Goal: Information Seeking & Learning: Learn about a topic

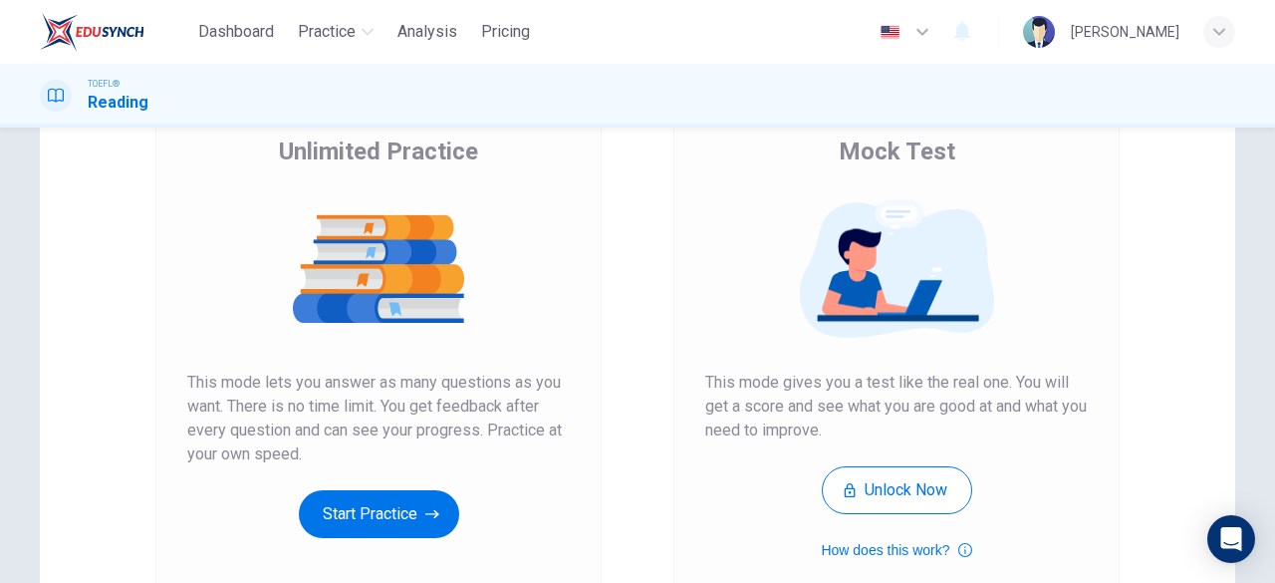
scroll to position [159, 0]
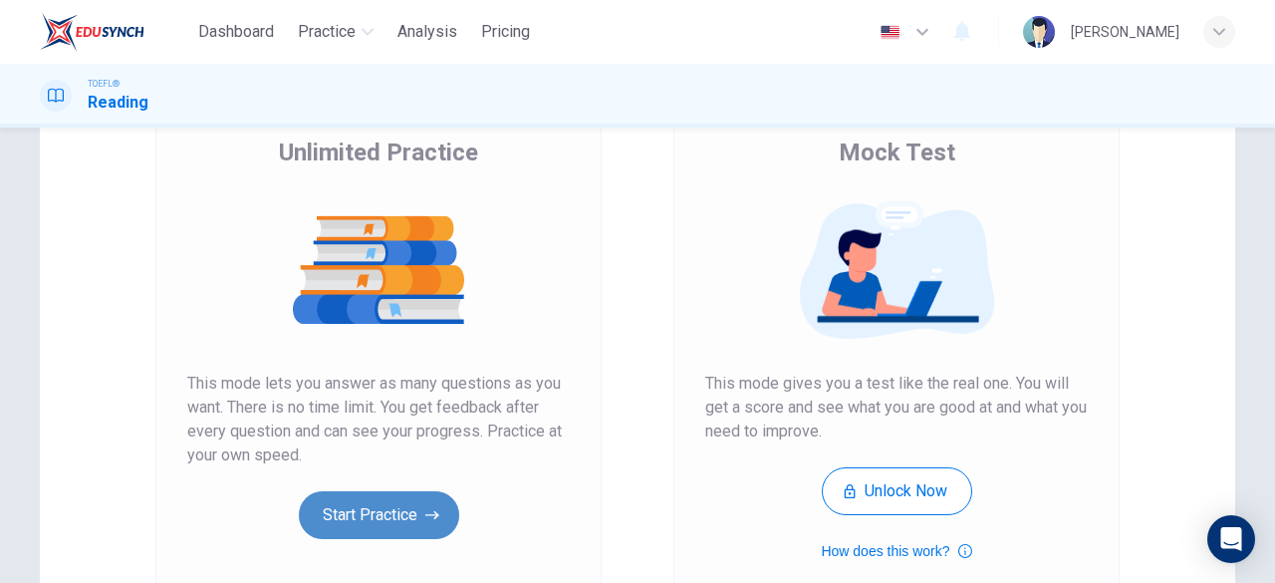
click at [385, 521] on button "Start Practice" at bounding box center [379, 515] width 160 height 48
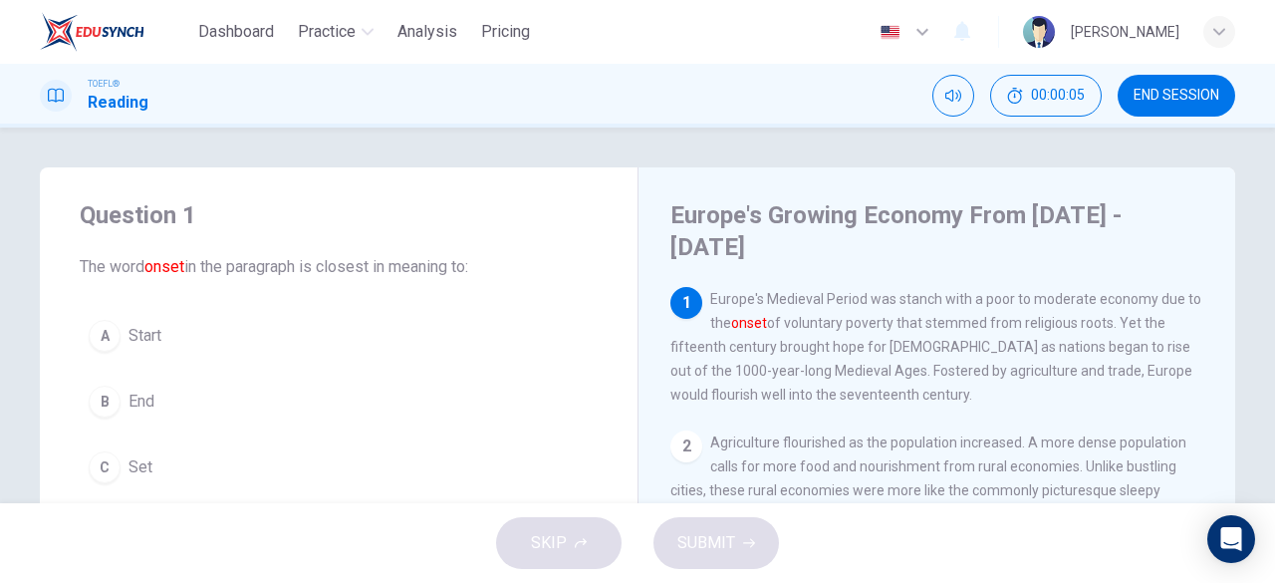
click at [683, 117] on div "TOEFL® Reading 00:00:05 END SESSION" at bounding box center [637, 96] width 1275 height 64
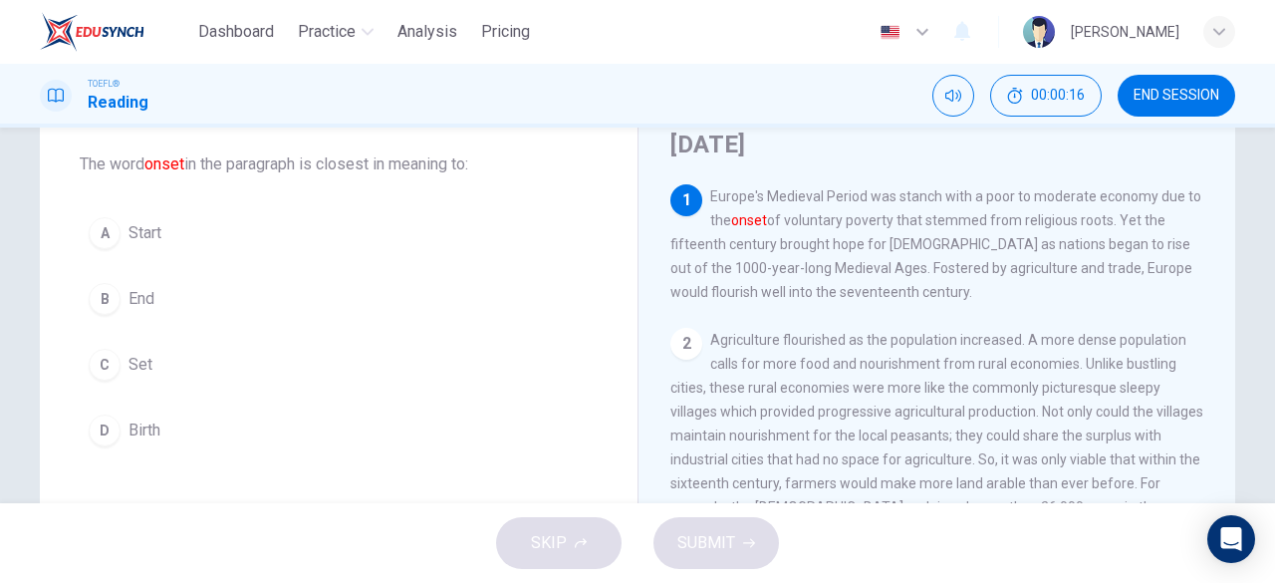
scroll to position [102, 0]
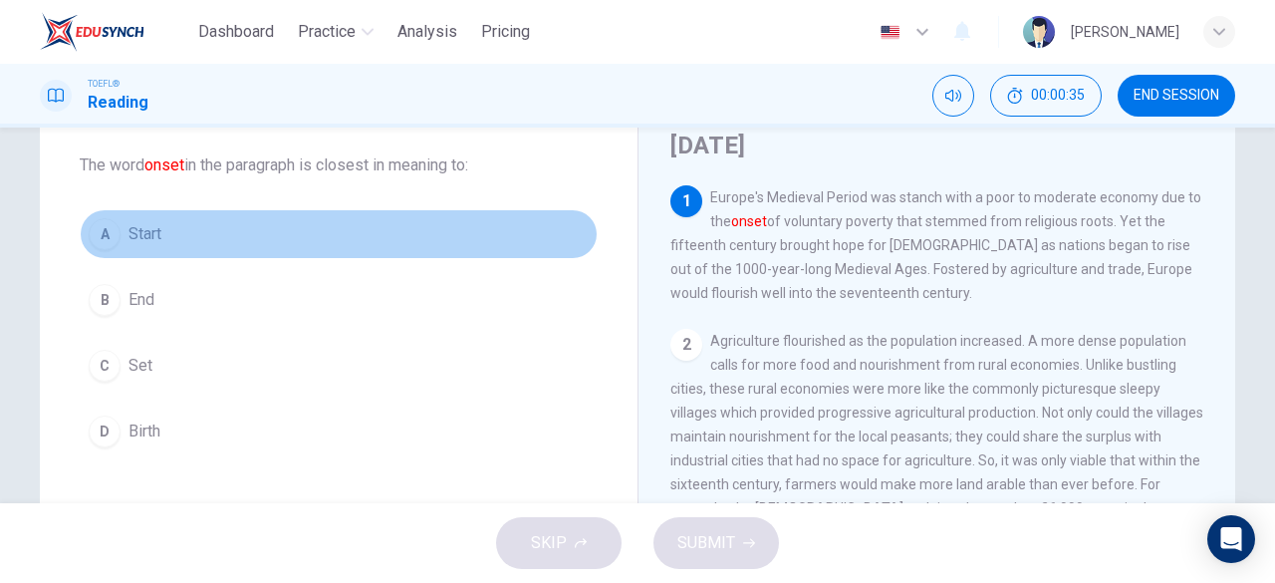
click at [137, 235] on span "Start" at bounding box center [144, 234] width 33 height 24
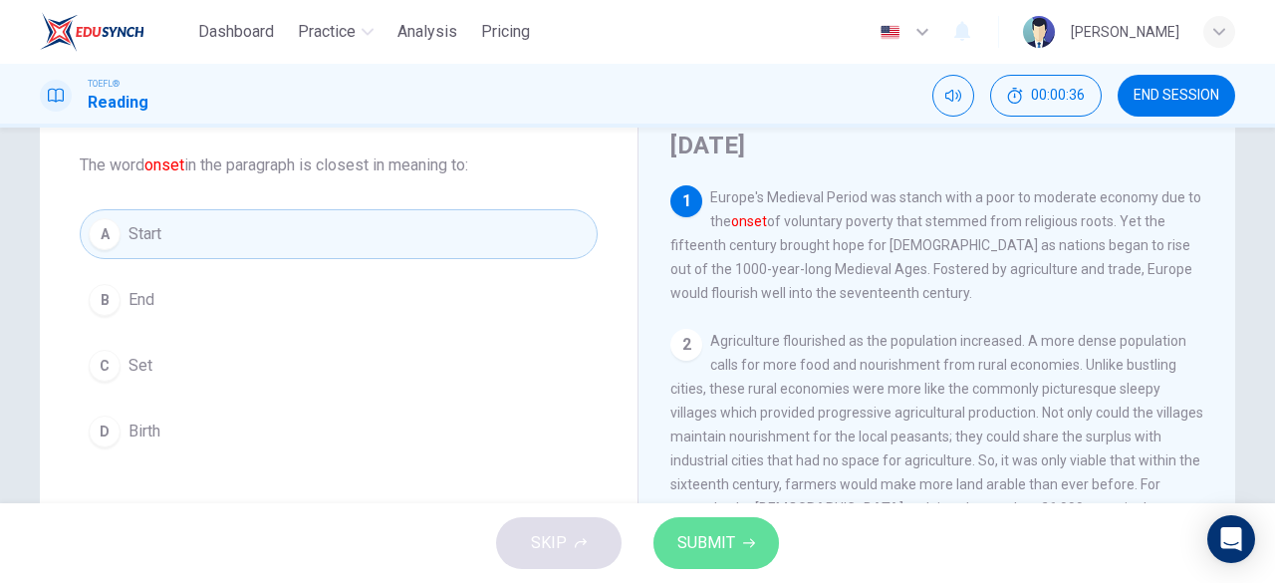
click at [721, 541] on span "SUBMIT" at bounding box center [706, 543] width 58 height 28
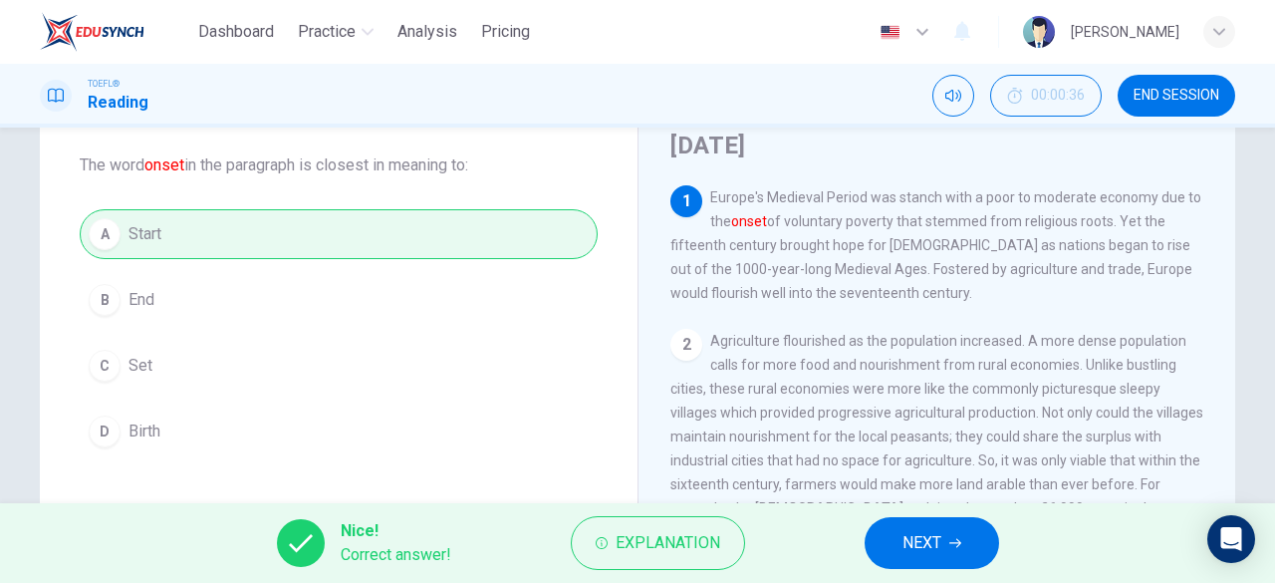
click at [912, 570] on div "Nice! Correct answer! Explanation NEXT" at bounding box center [637, 543] width 1275 height 80
click at [920, 550] on span "NEXT" at bounding box center [921, 543] width 39 height 28
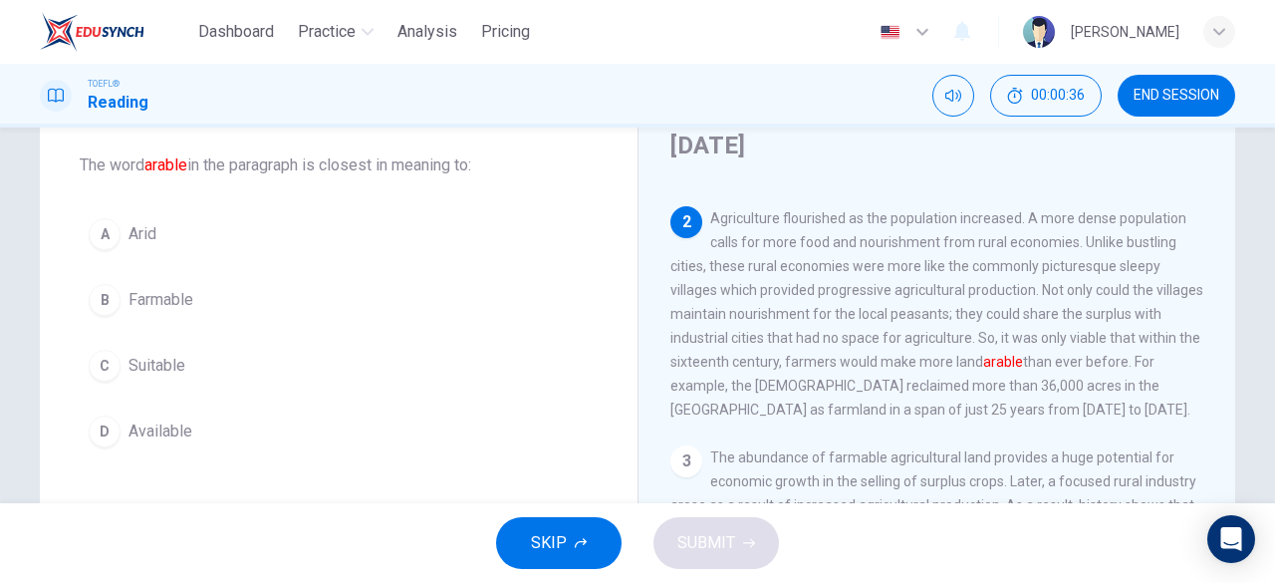
scroll to position [146, 0]
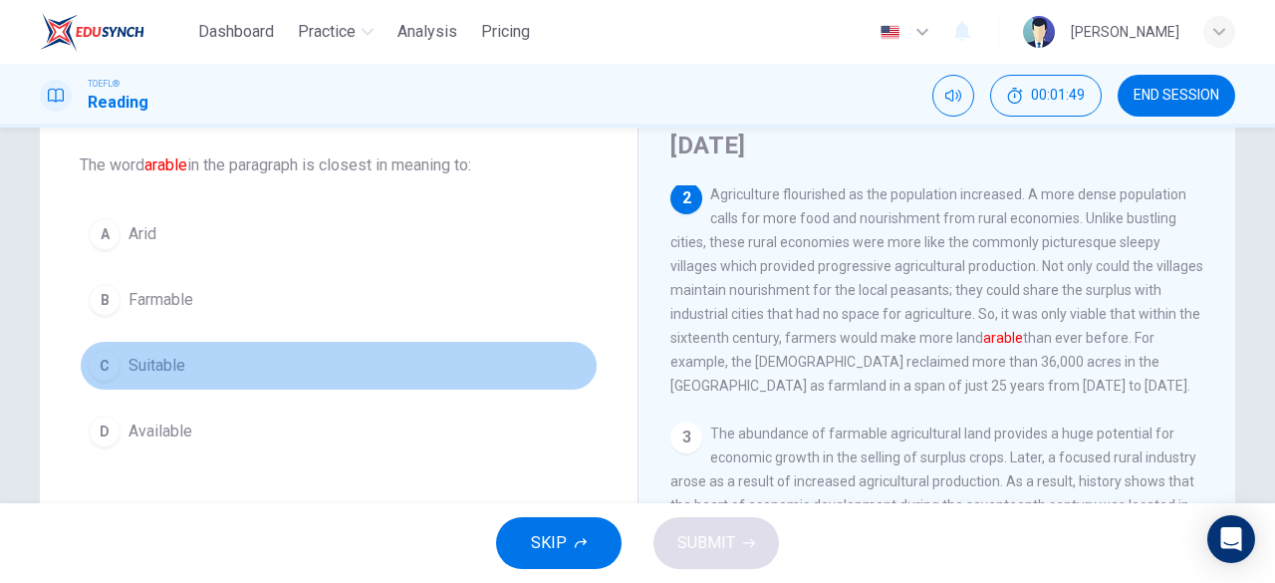
click at [90, 368] on div "C" at bounding box center [105, 366] width 32 height 32
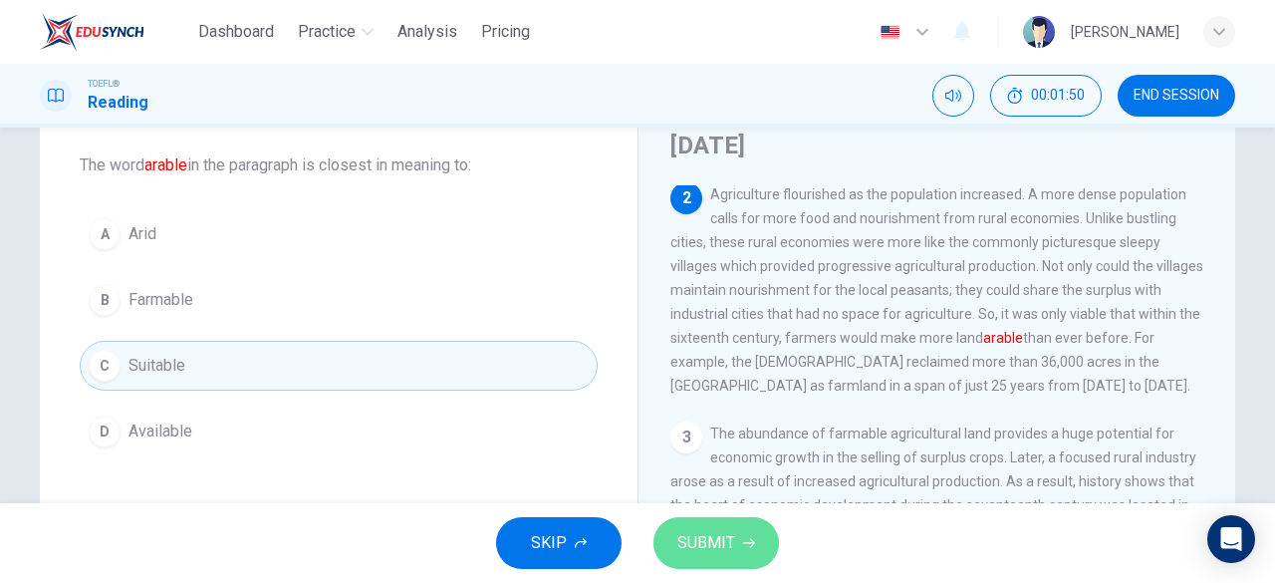
click at [711, 555] on span "SUBMIT" at bounding box center [706, 543] width 58 height 28
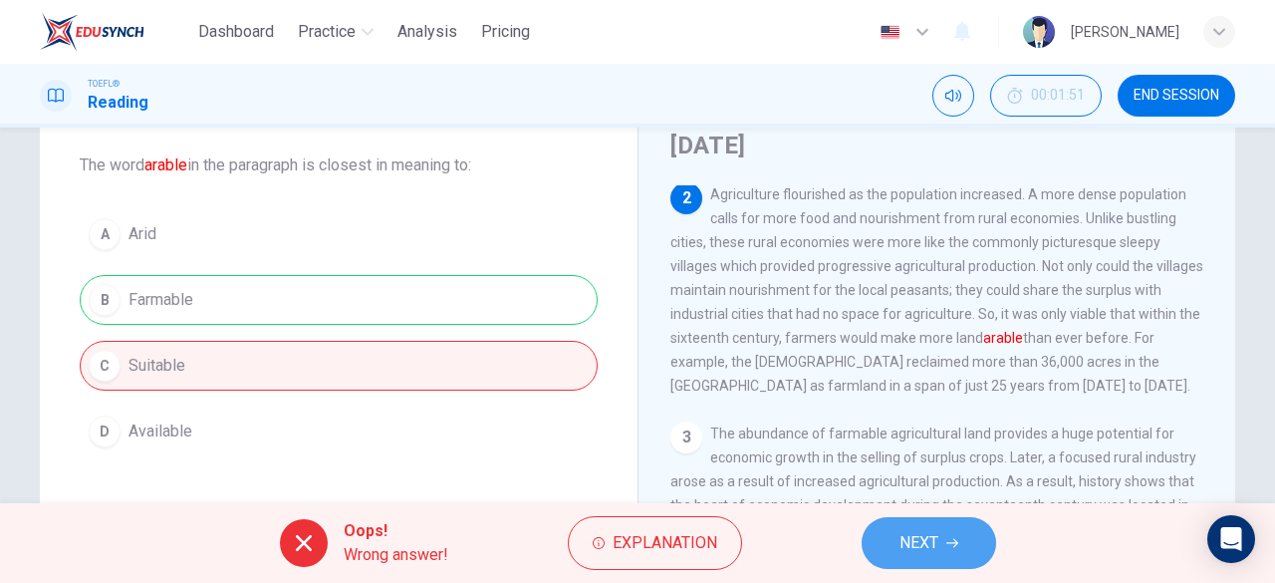
click at [944, 539] on button "NEXT" at bounding box center [929, 543] width 134 height 52
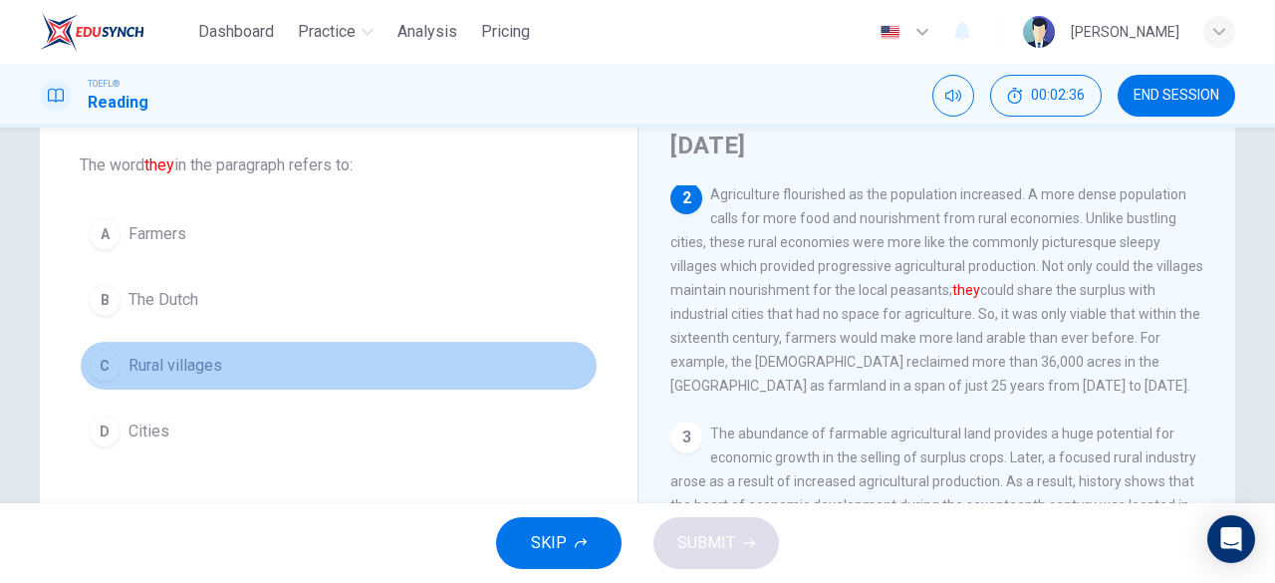
click at [96, 369] on div "C" at bounding box center [105, 366] width 32 height 32
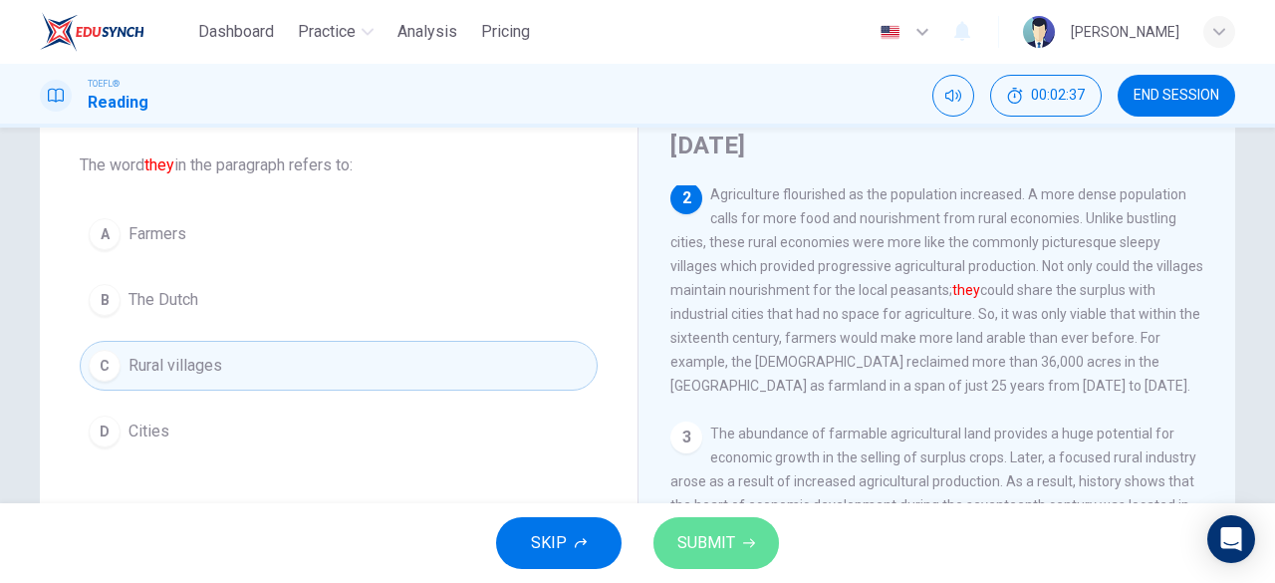
click at [743, 545] on icon "button" at bounding box center [749, 543] width 12 height 12
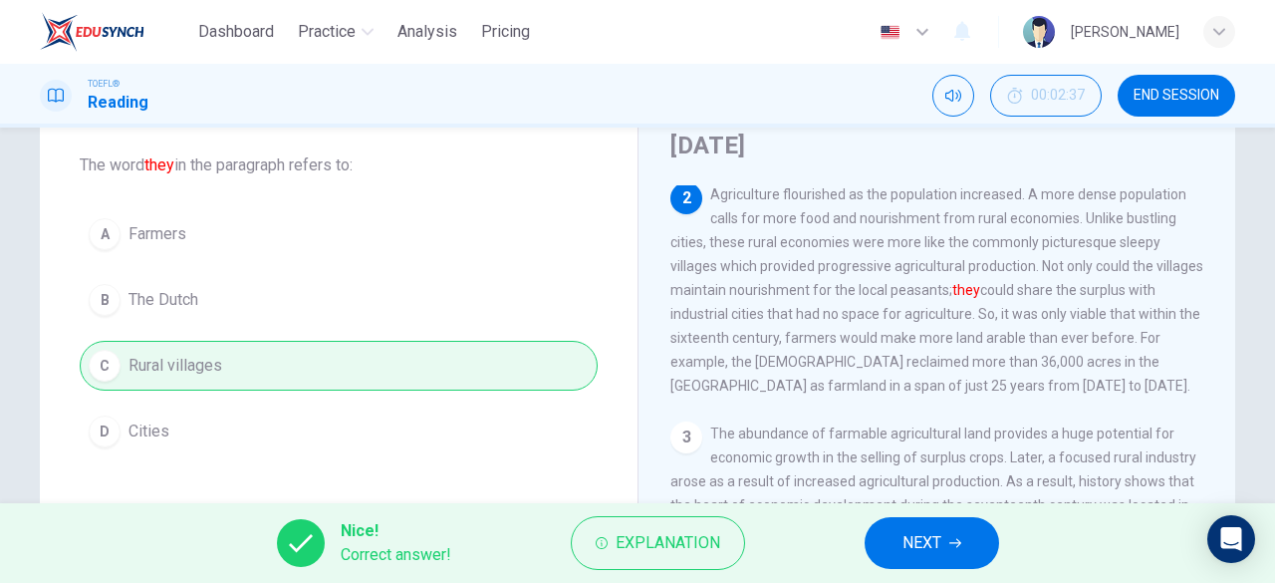
click at [915, 537] on span "NEXT" at bounding box center [921, 543] width 39 height 28
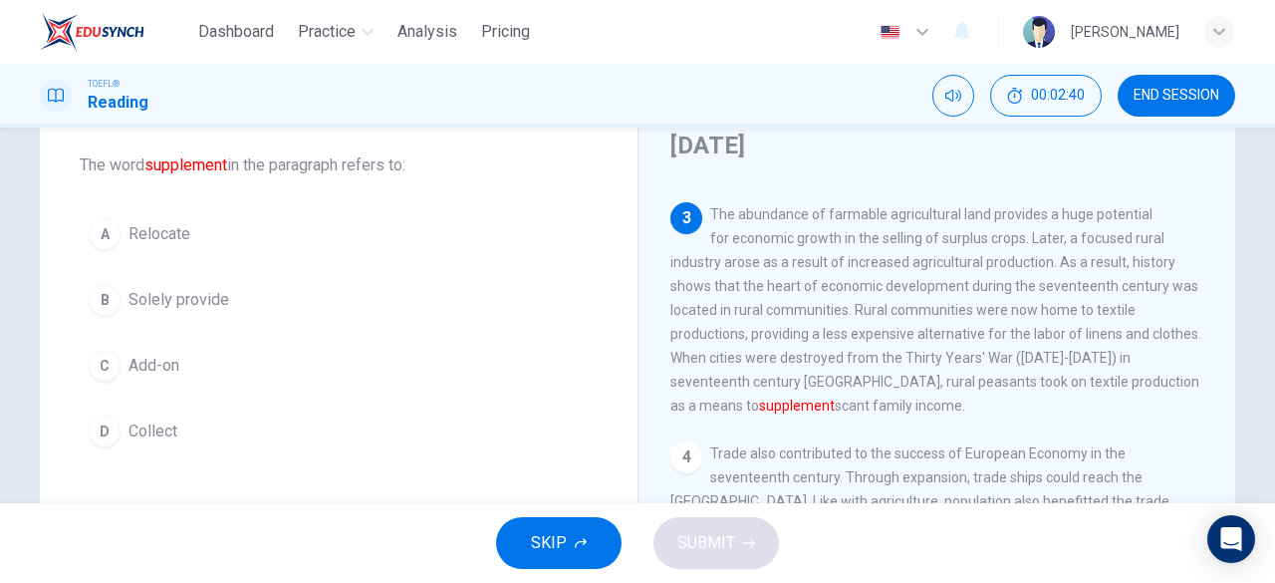
scroll to position [367, 0]
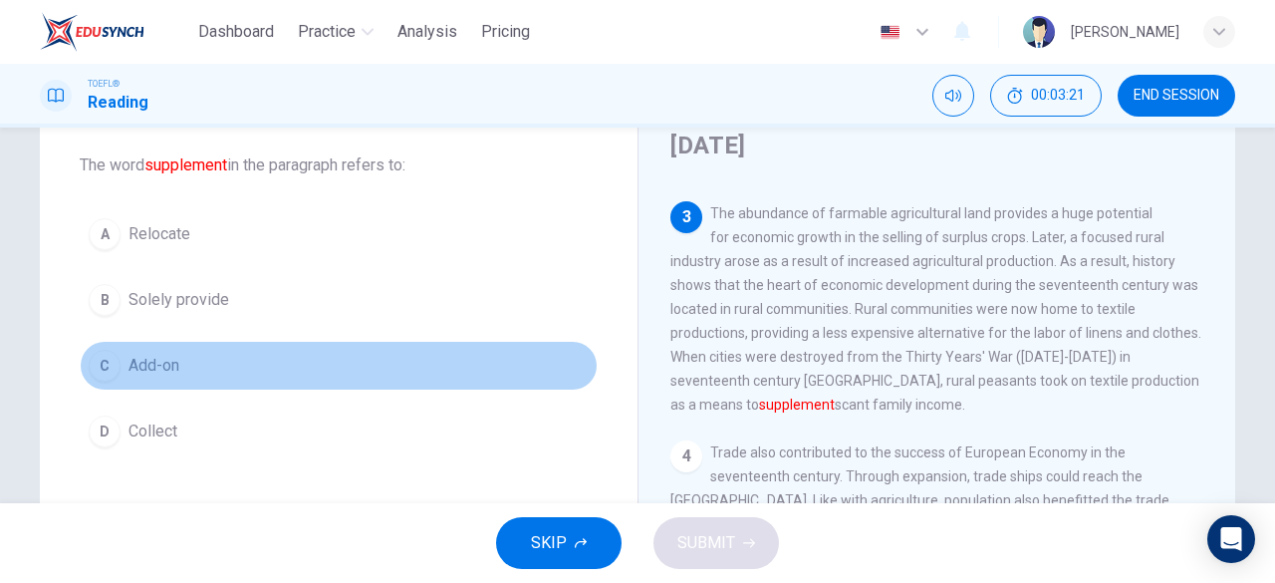
click at [89, 356] on div "C" at bounding box center [105, 366] width 32 height 32
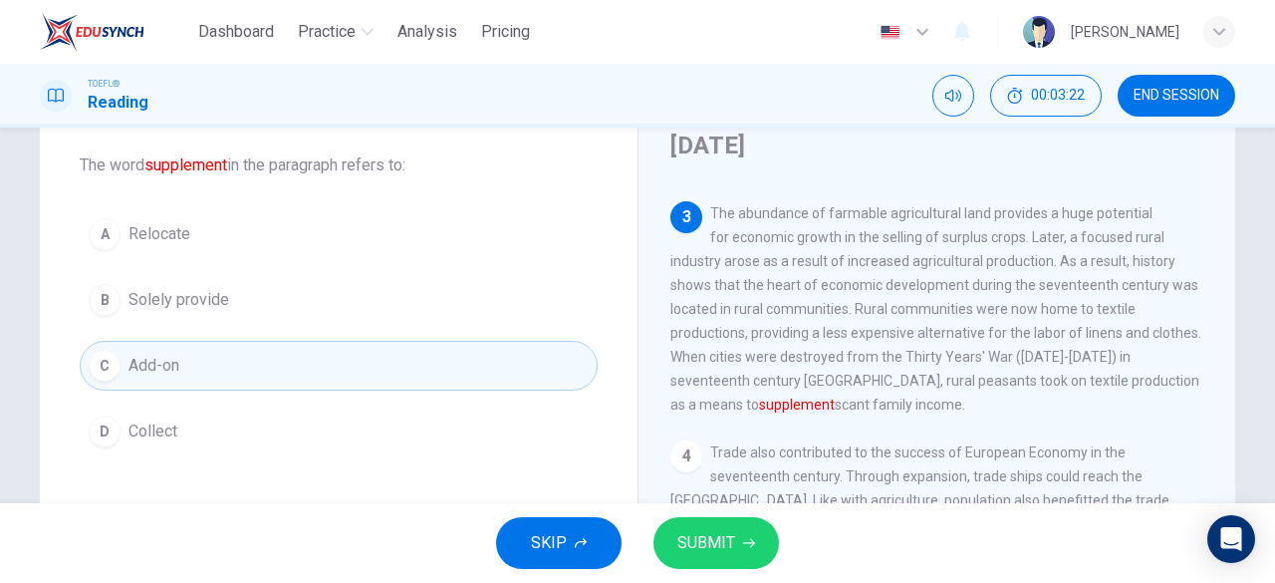
click at [719, 549] on span "SUBMIT" at bounding box center [706, 543] width 58 height 28
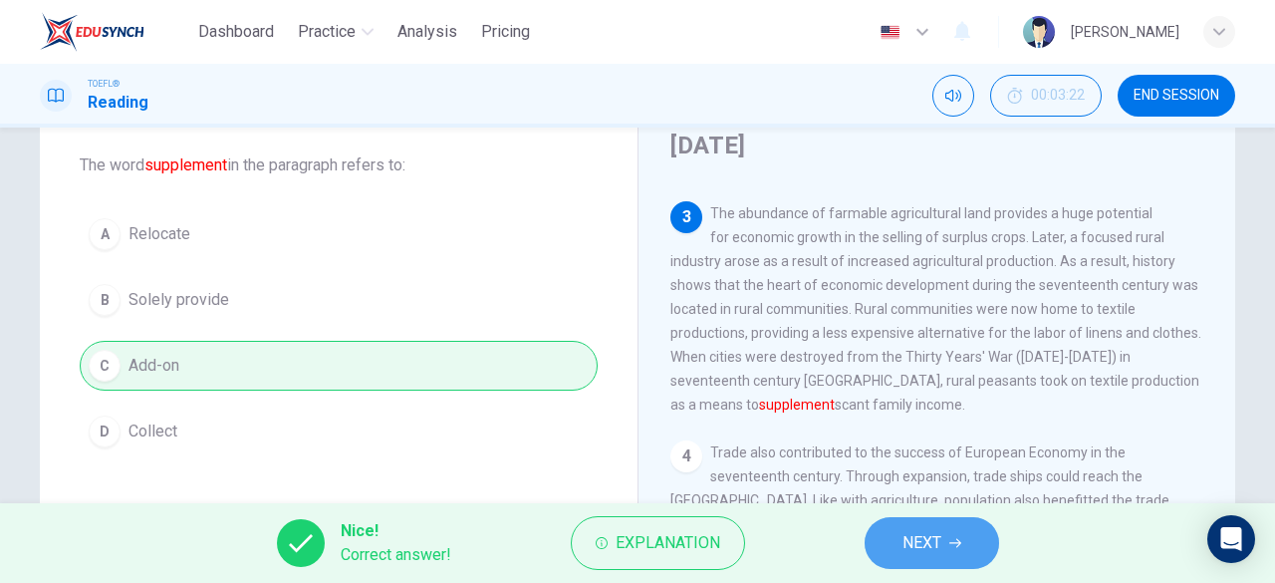
click at [922, 536] on span "NEXT" at bounding box center [921, 543] width 39 height 28
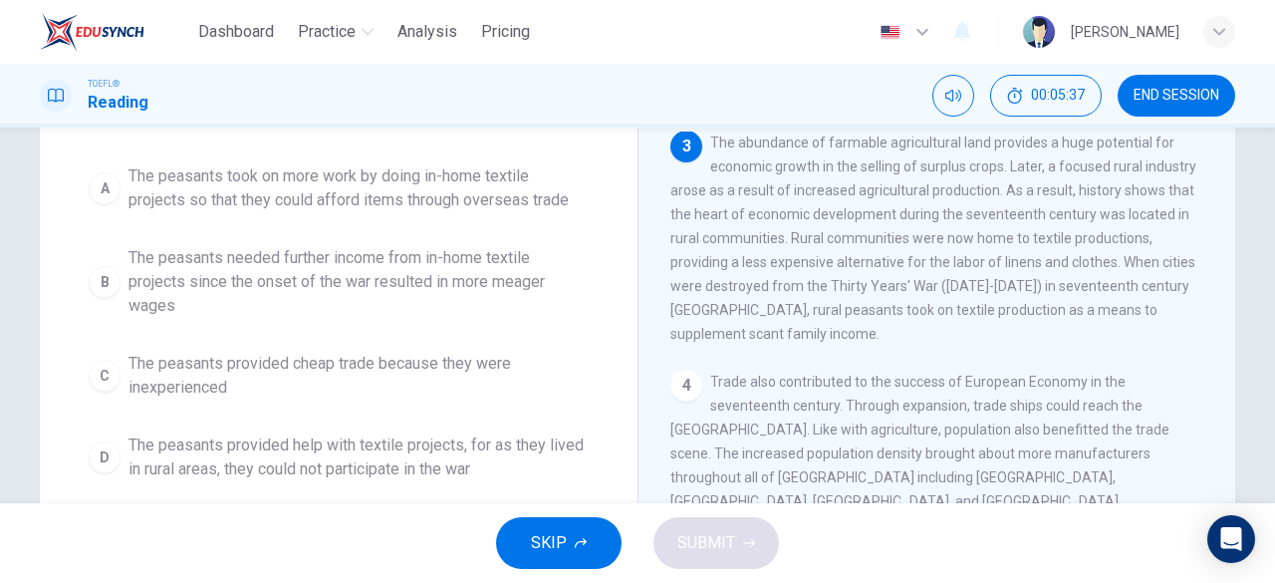
scroll to position [167, 0]
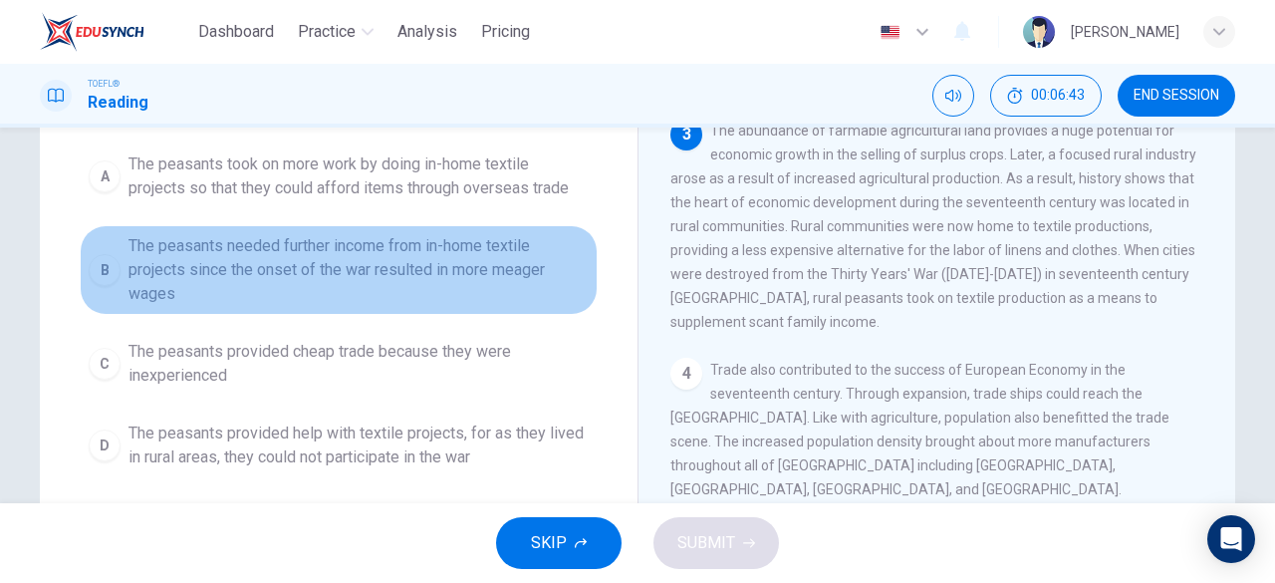
click at [294, 263] on span "The peasants needed further income from in-home textile projects since the onse…" at bounding box center [358, 270] width 460 height 72
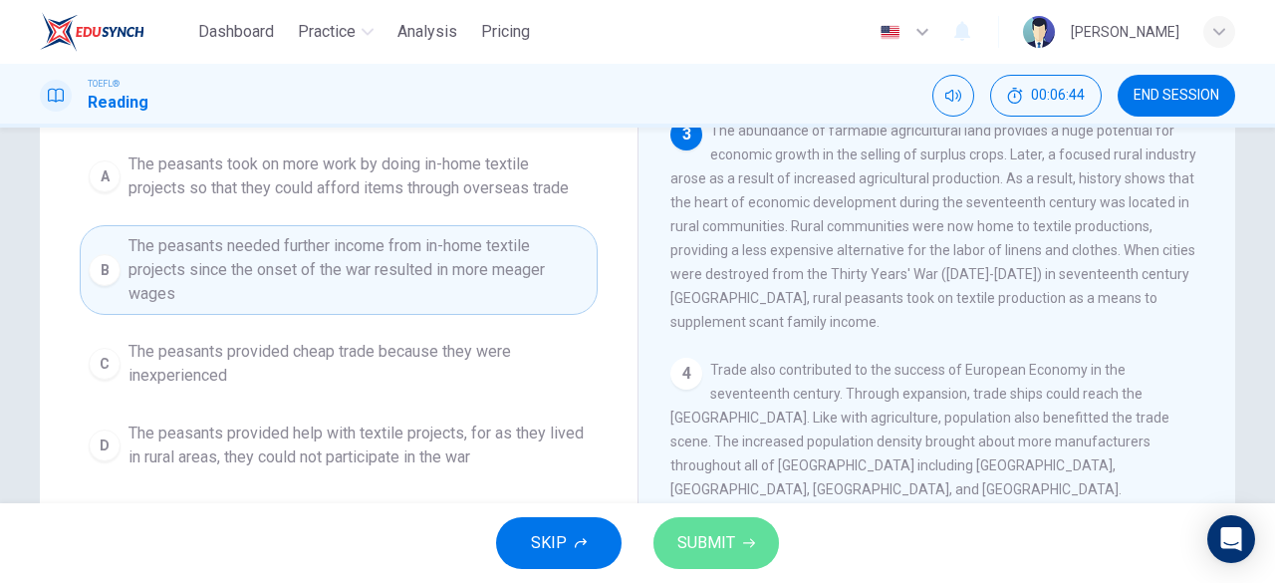
click at [705, 547] on span "SUBMIT" at bounding box center [706, 543] width 58 height 28
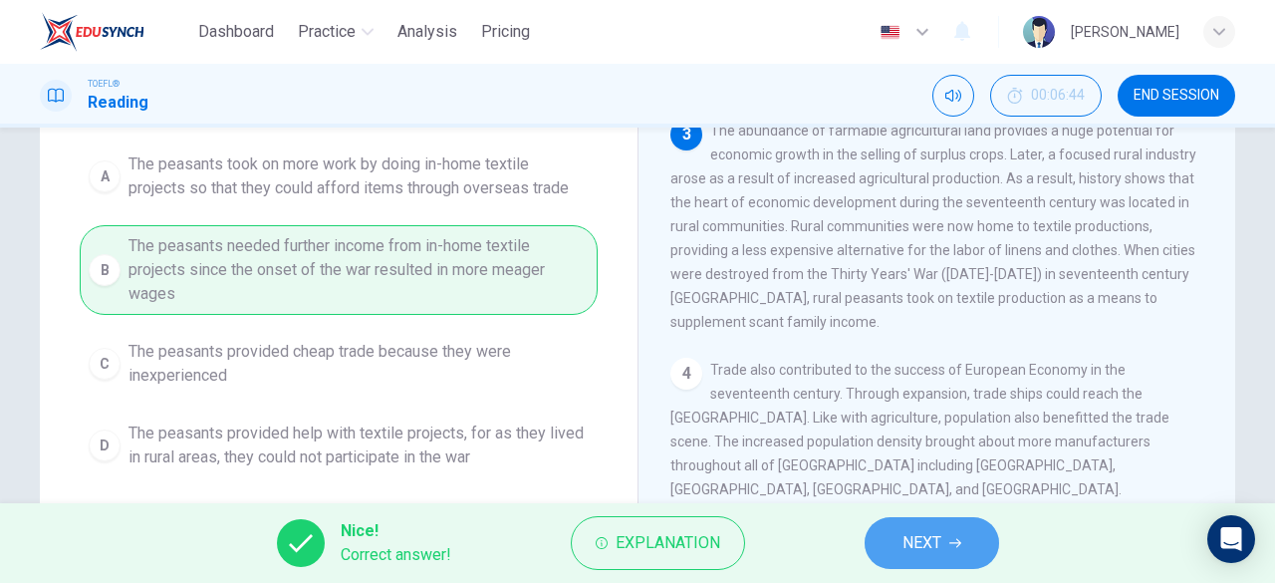
click at [918, 526] on button "NEXT" at bounding box center [932, 543] width 134 height 52
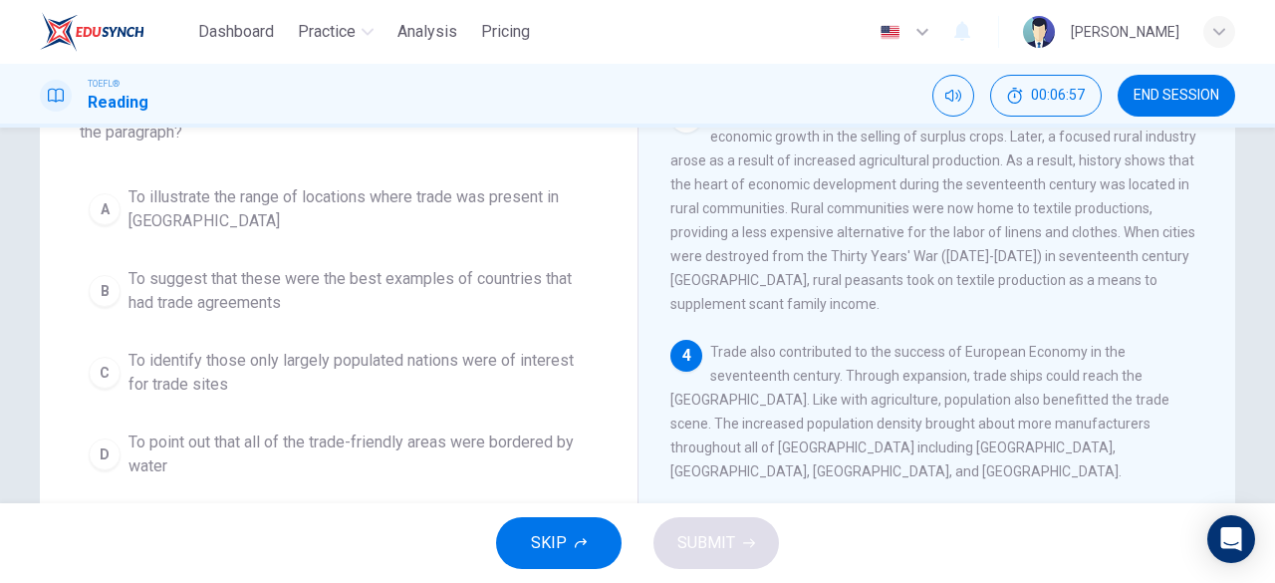
scroll to position [181, 0]
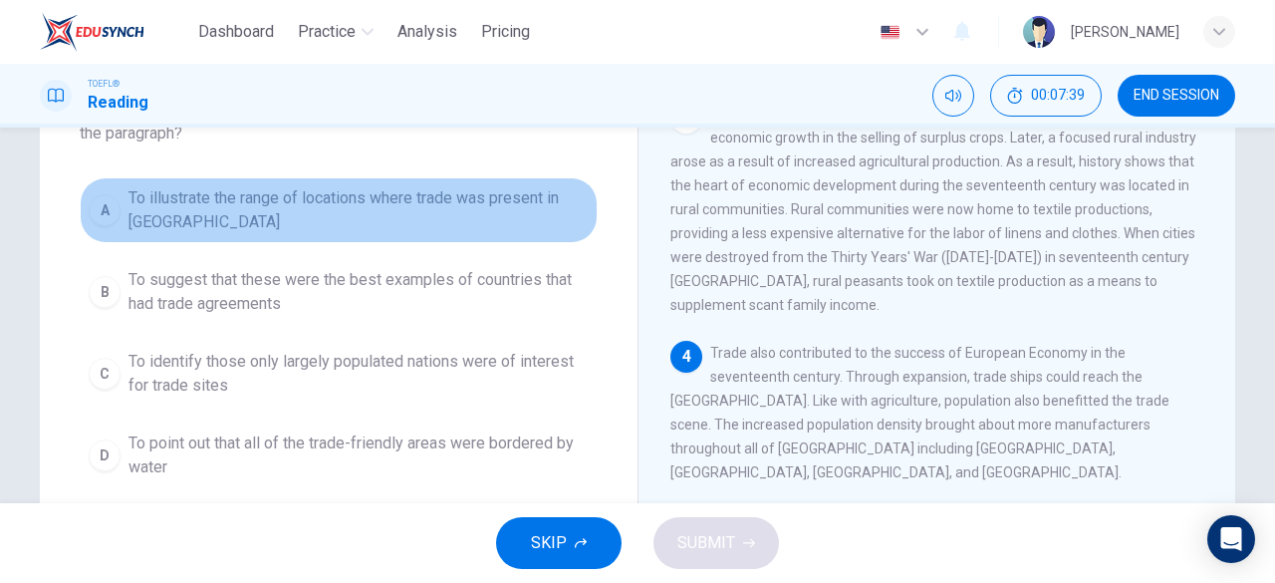
click at [122, 201] on button "A To illustrate the range of locations where trade was present in [GEOGRAPHIC_D…" at bounding box center [339, 210] width 518 height 66
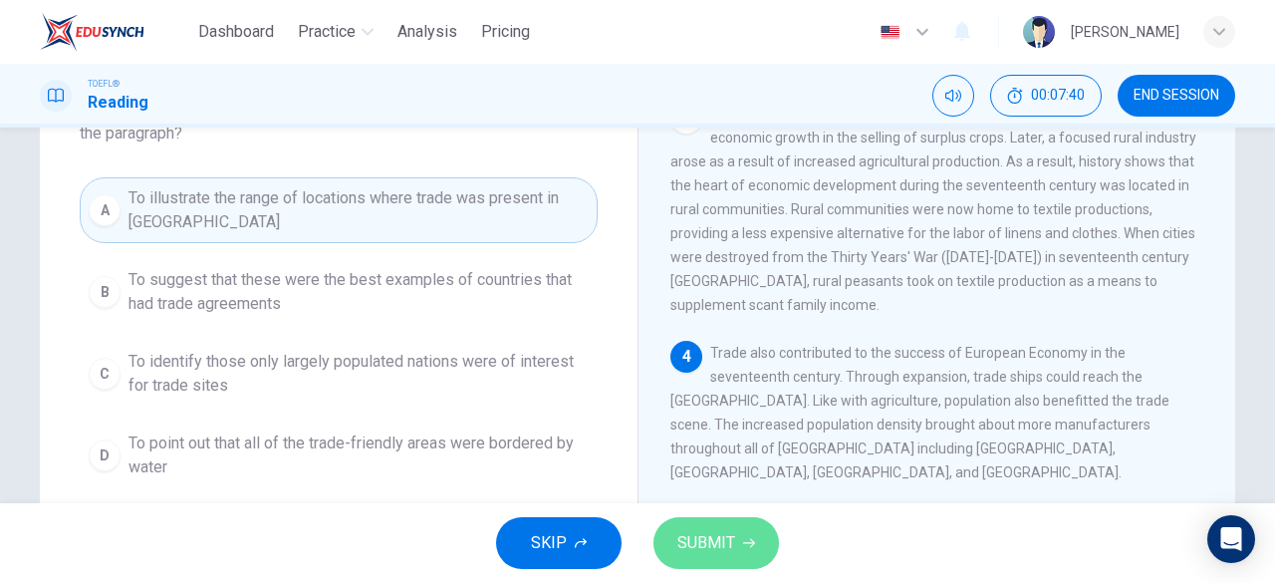
click at [688, 541] on span "SUBMIT" at bounding box center [706, 543] width 58 height 28
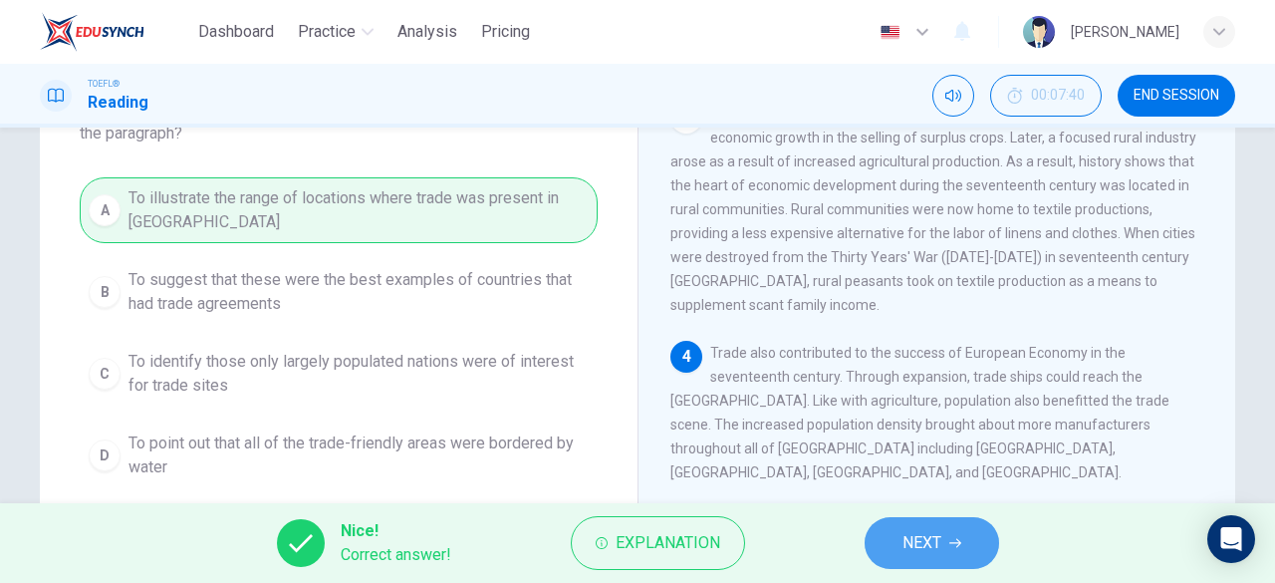
click at [927, 525] on button "NEXT" at bounding box center [932, 543] width 134 height 52
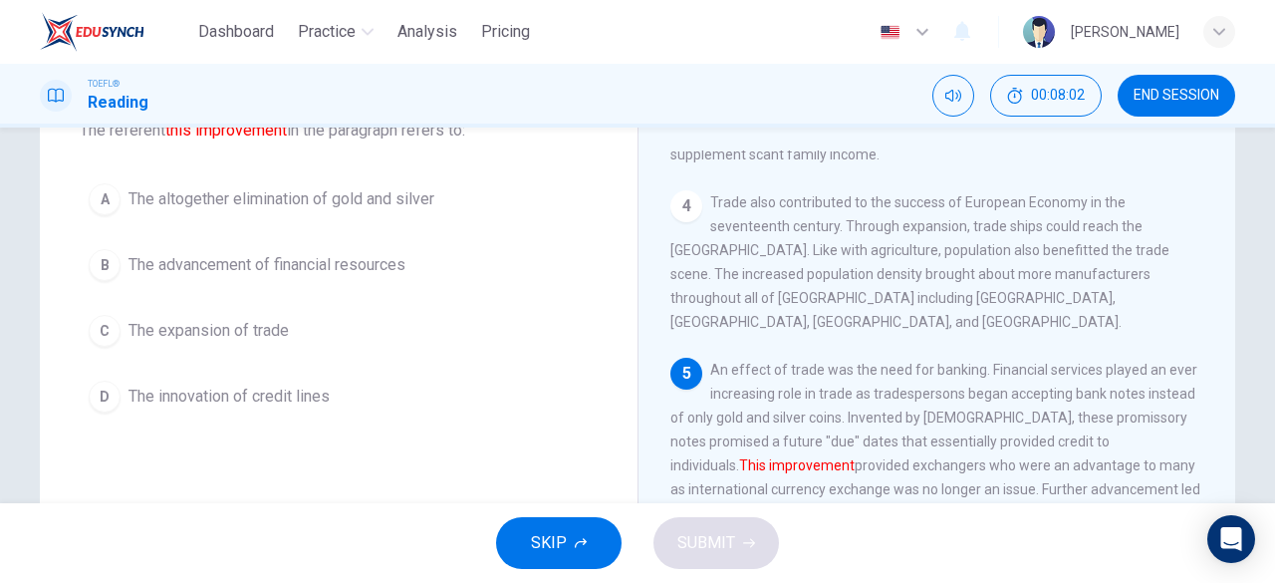
scroll to position [135, 0]
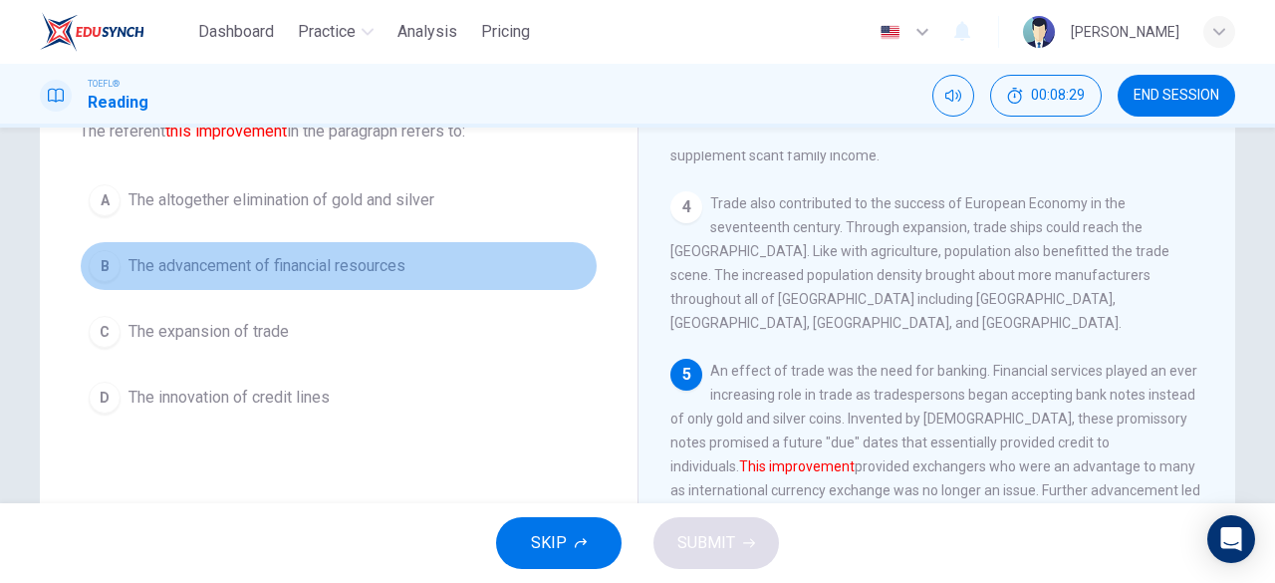
click at [229, 265] on span "The advancement of financial resources" at bounding box center [266, 266] width 277 height 24
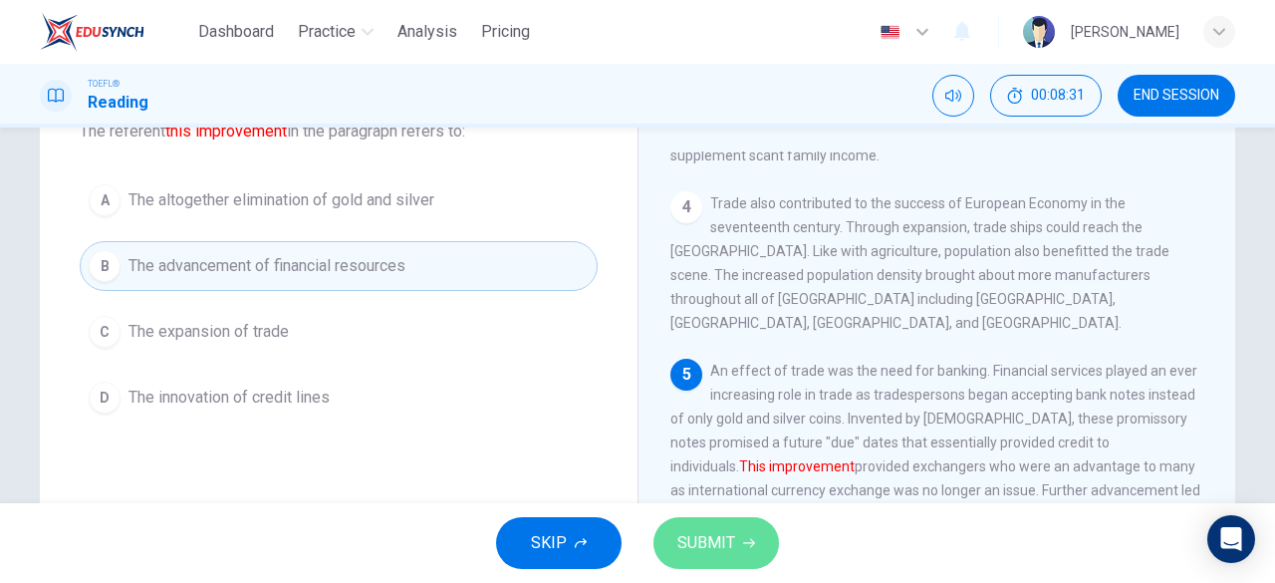
click at [685, 539] on span "SUBMIT" at bounding box center [706, 543] width 58 height 28
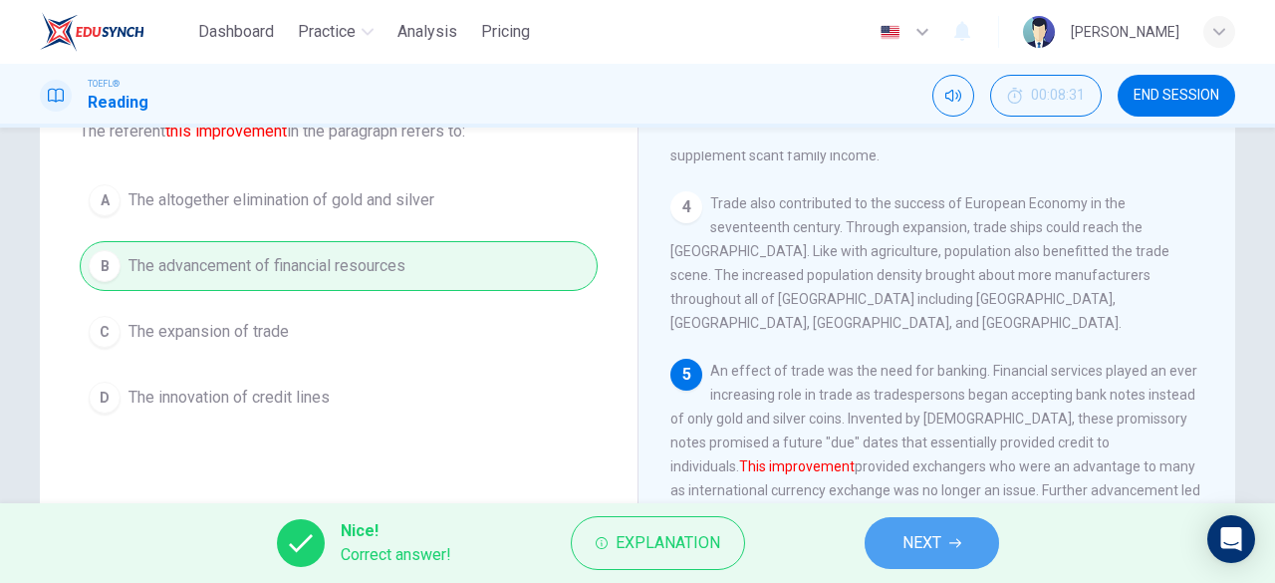
click at [926, 534] on span "NEXT" at bounding box center [921, 543] width 39 height 28
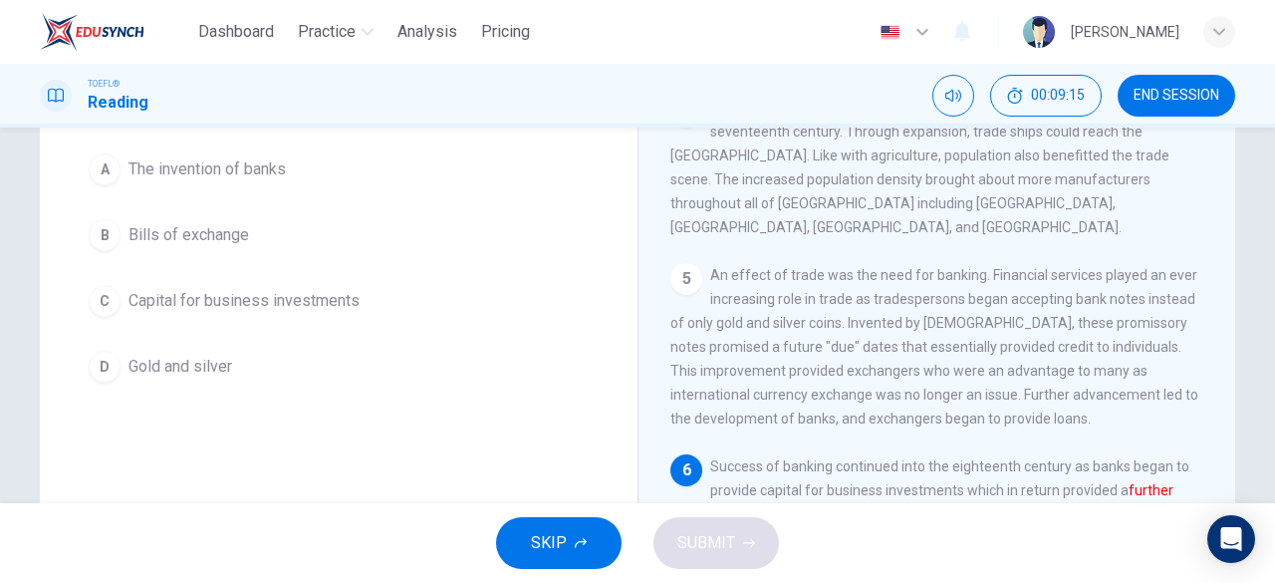
scroll to position [164, 0]
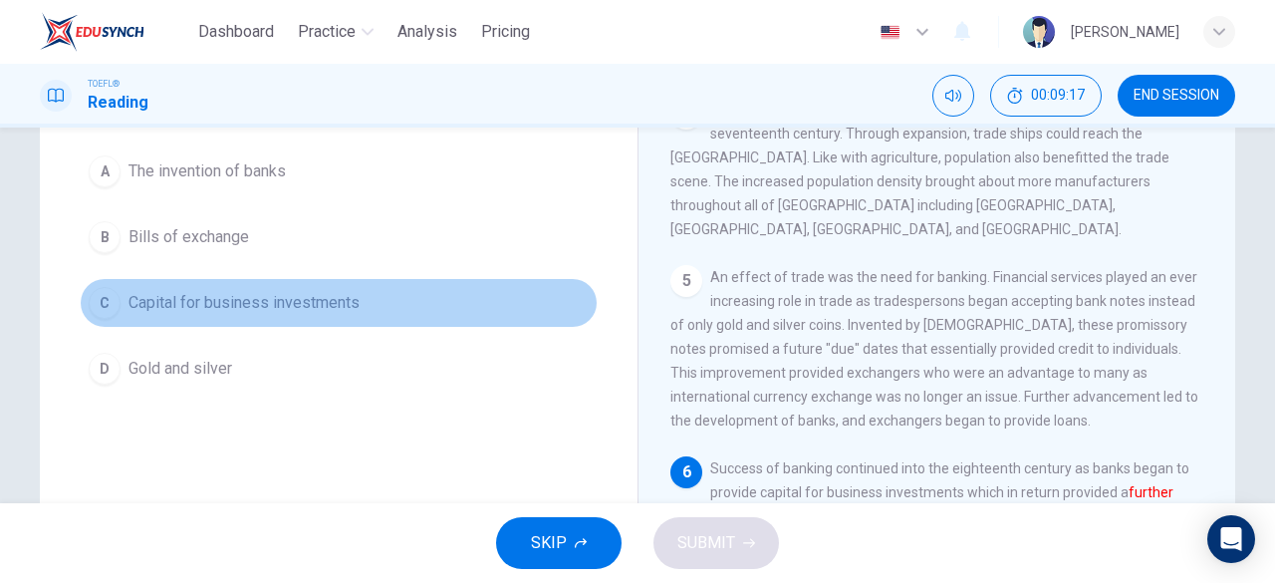
click at [275, 315] on span "Capital for business investments" at bounding box center [243, 303] width 231 height 24
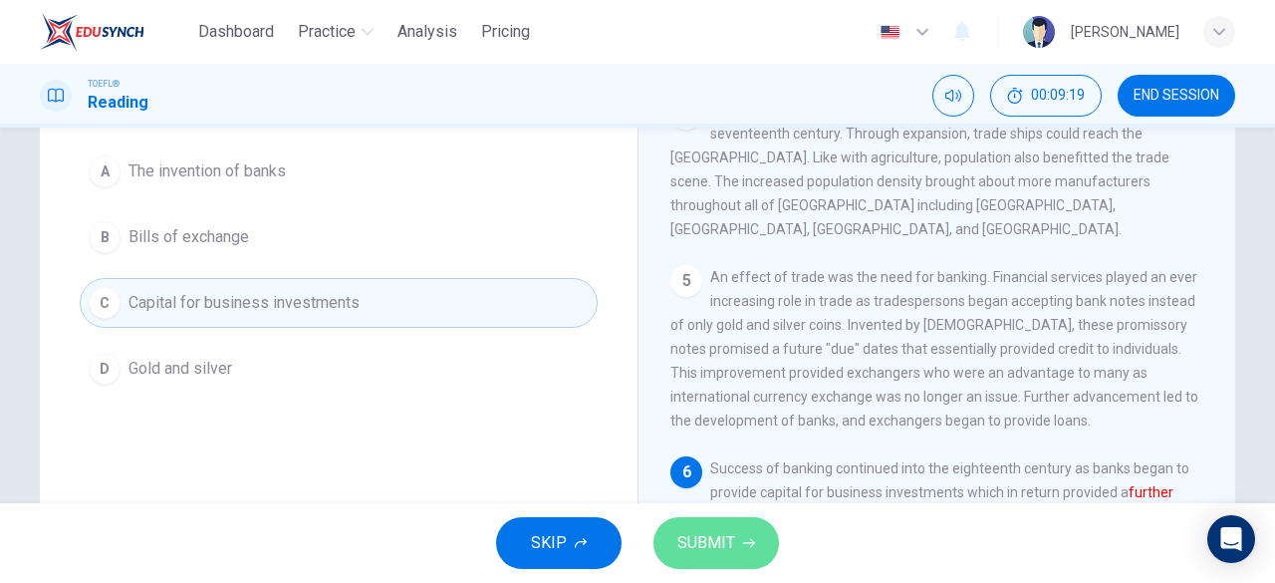
click at [714, 548] on span "SUBMIT" at bounding box center [706, 543] width 58 height 28
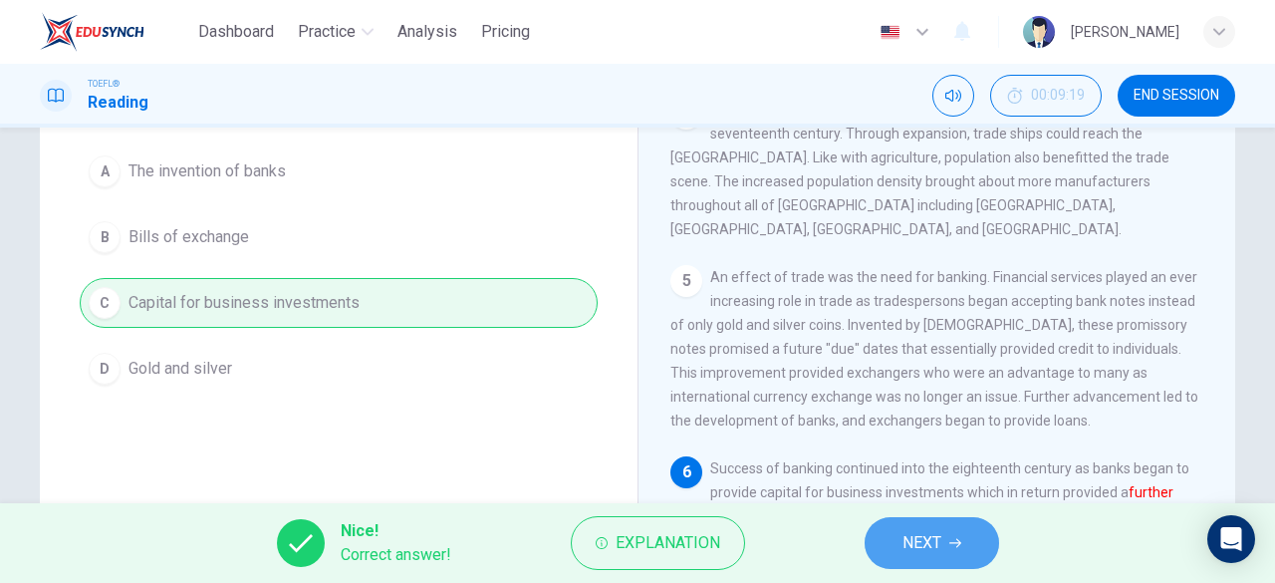
click at [930, 521] on button "NEXT" at bounding box center [932, 543] width 134 height 52
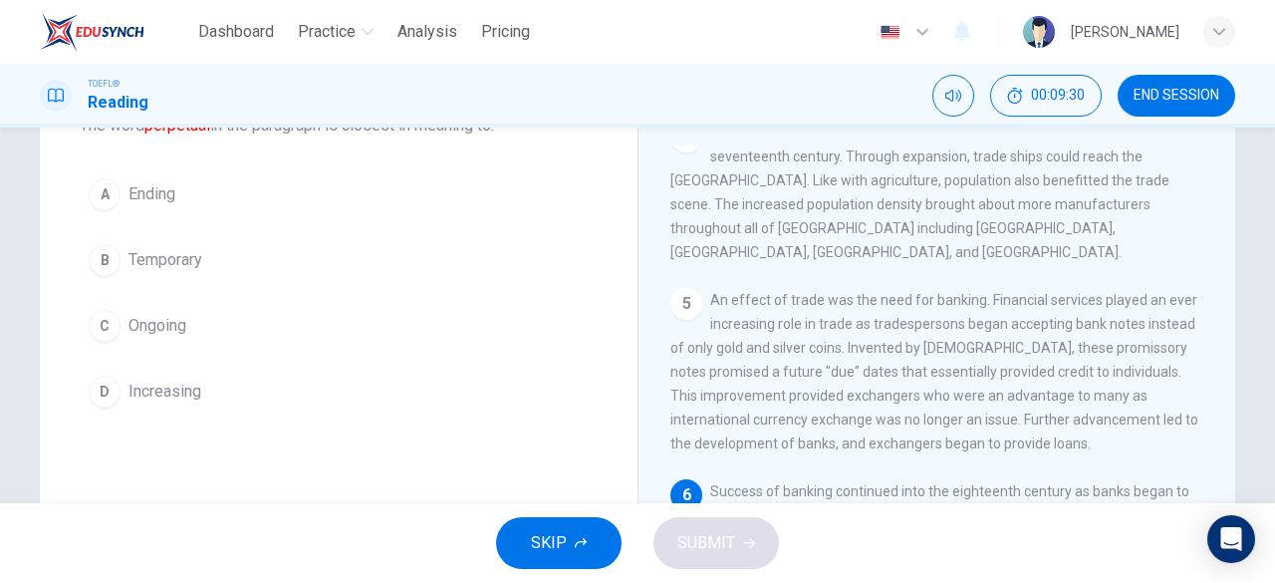
scroll to position [139, 0]
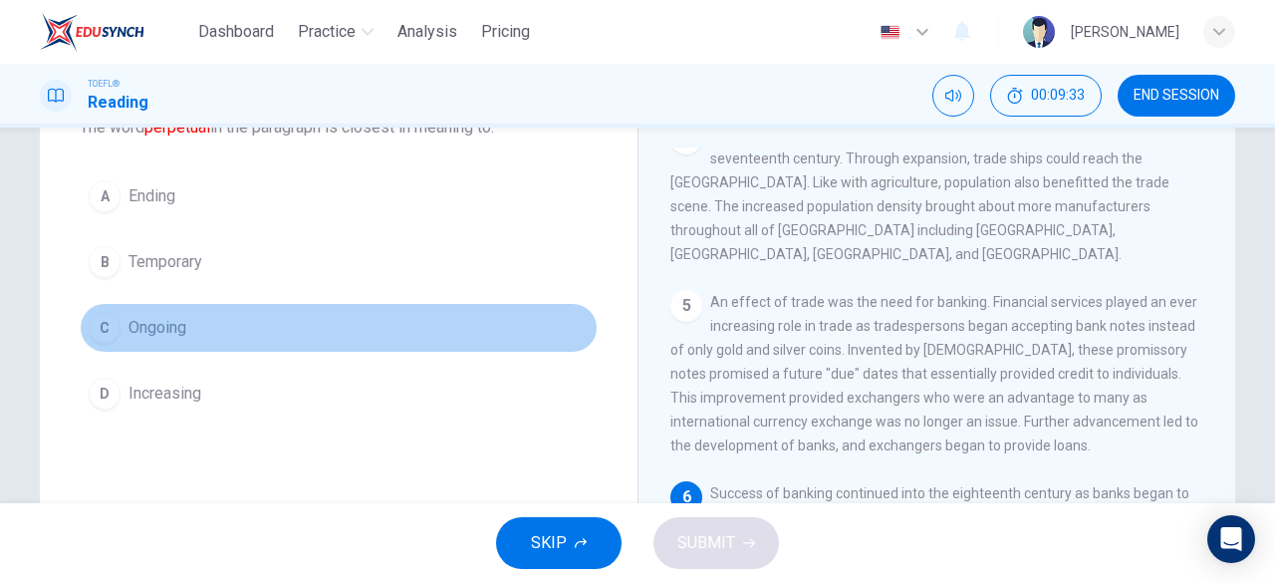
click at [109, 320] on div "C" at bounding box center [105, 328] width 32 height 32
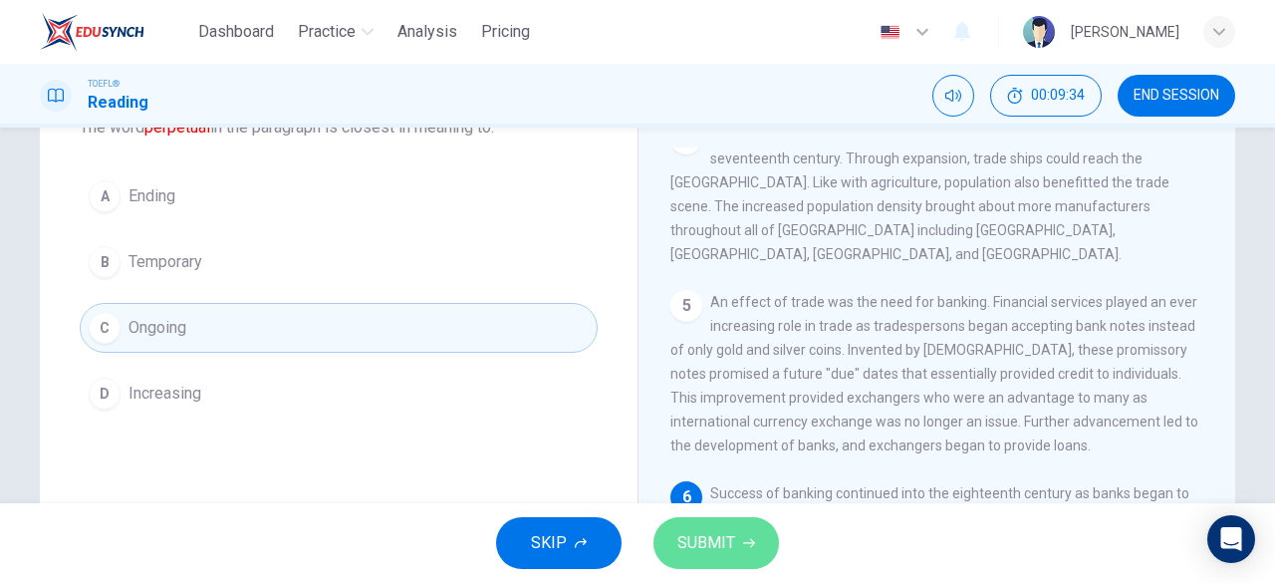
click at [705, 536] on span "SUBMIT" at bounding box center [706, 543] width 58 height 28
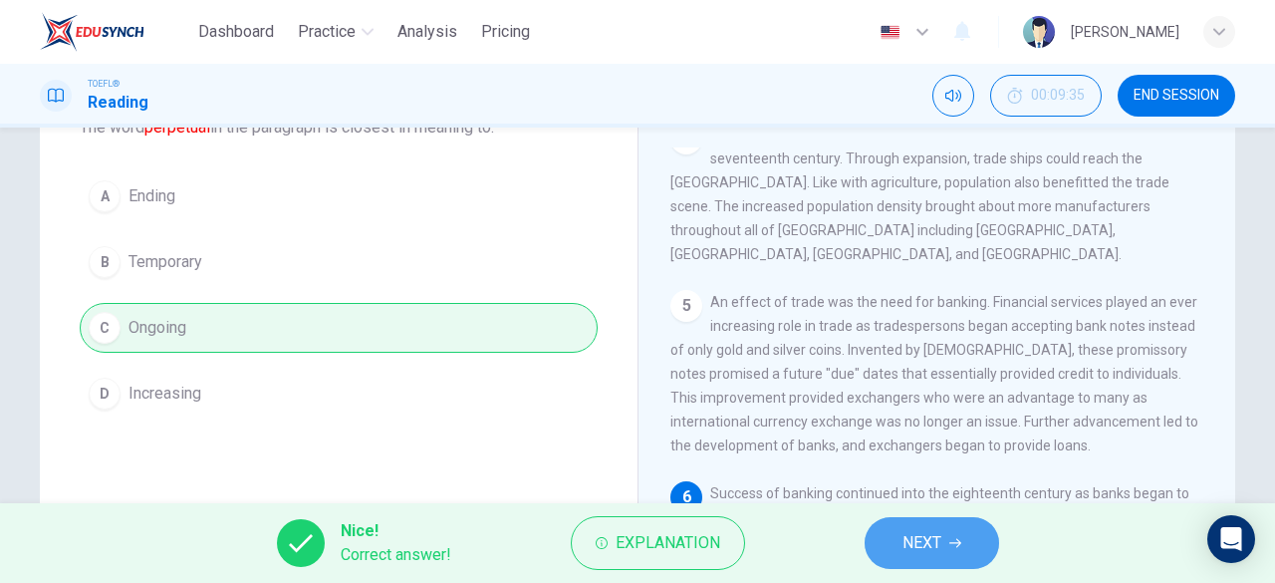
click at [915, 548] on span "NEXT" at bounding box center [921, 543] width 39 height 28
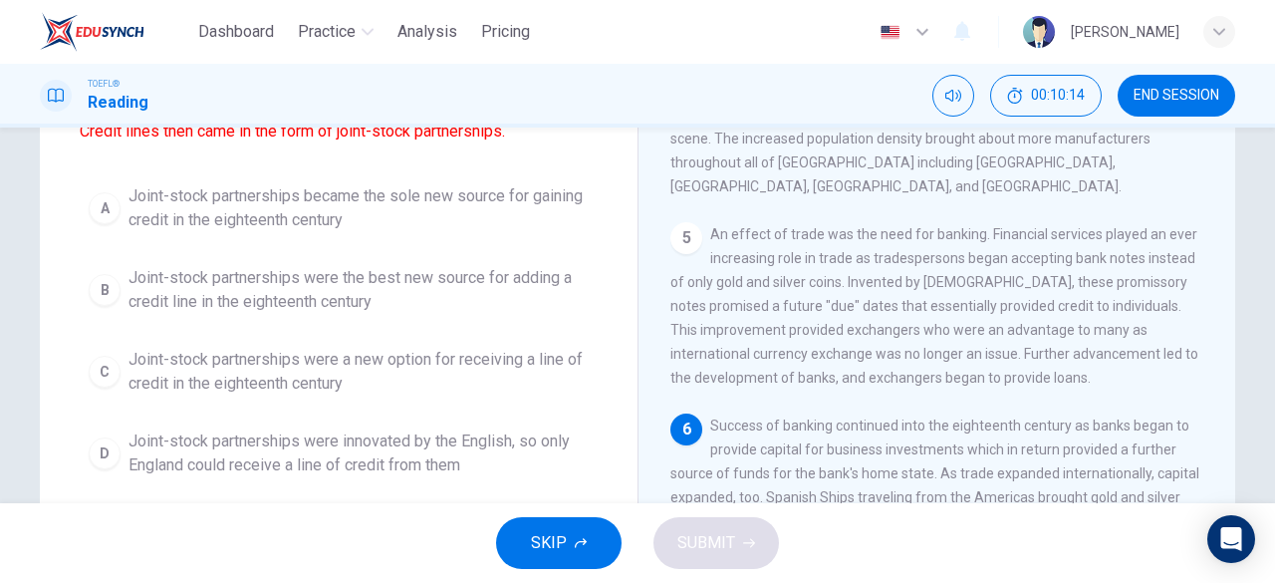
scroll to position [206, 0]
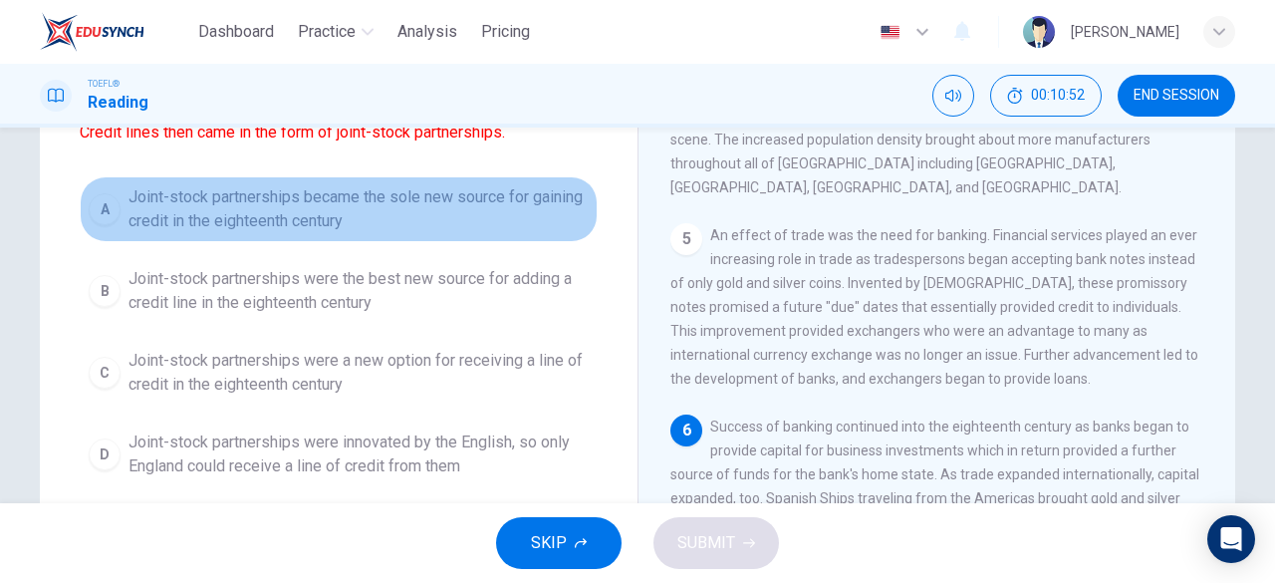
click at [207, 192] on span "Joint-stock partnerships became the sole new source for gaining credit in the e…" at bounding box center [358, 209] width 460 height 48
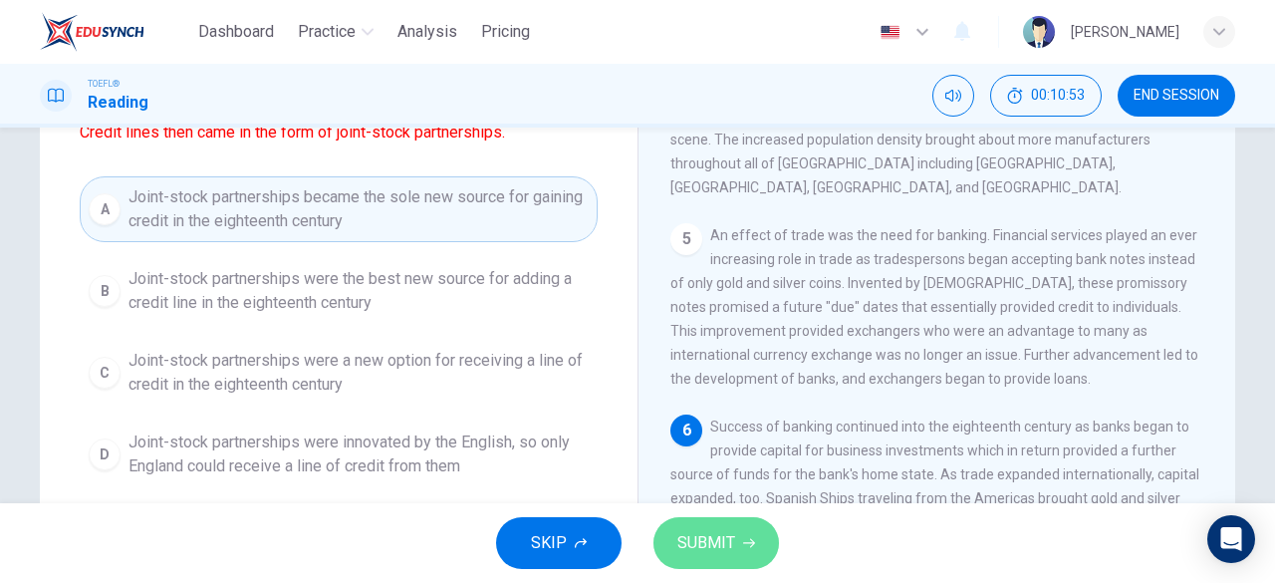
click at [696, 545] on span "SUBMIT" at bounding box center [706, 543] width 58 height 28
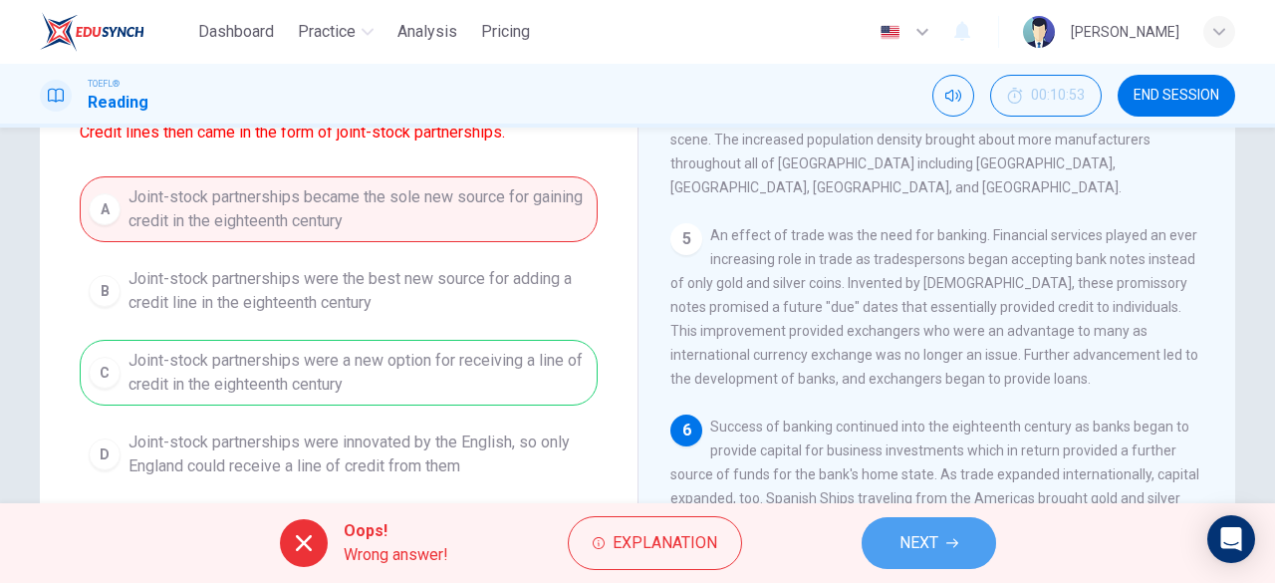
click at [895, 545] on button "NEXT" at bounding box center [929, 543] width 134 height 52
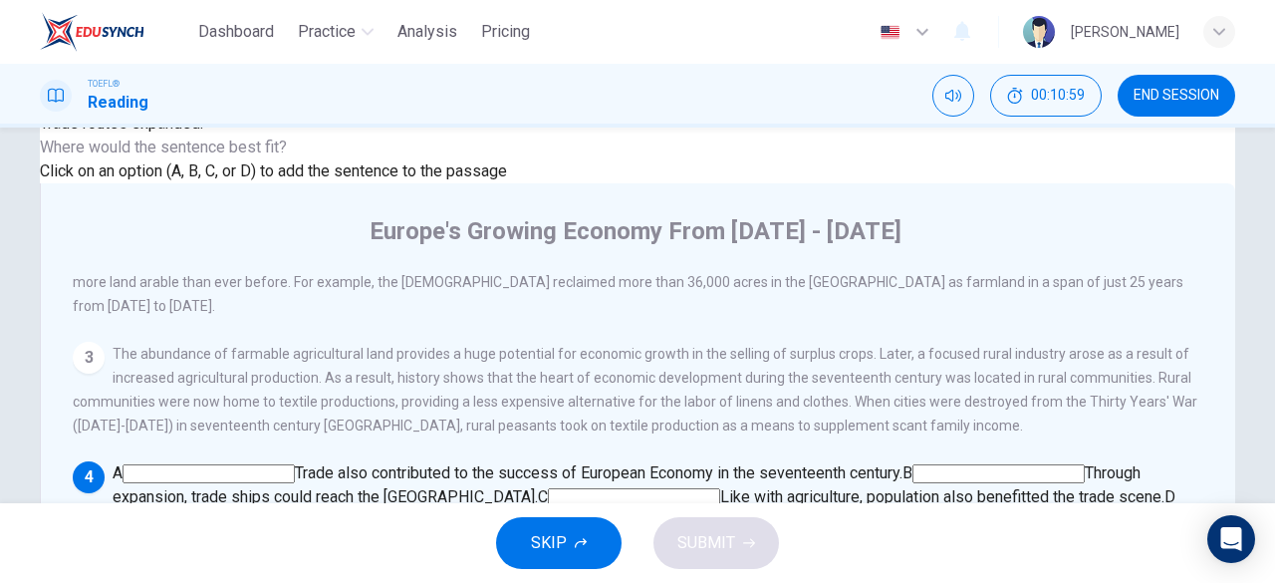
scroll to position [160, 0]
click at [912, 463] on input at bounding box center [998, 472] width 172 height 19
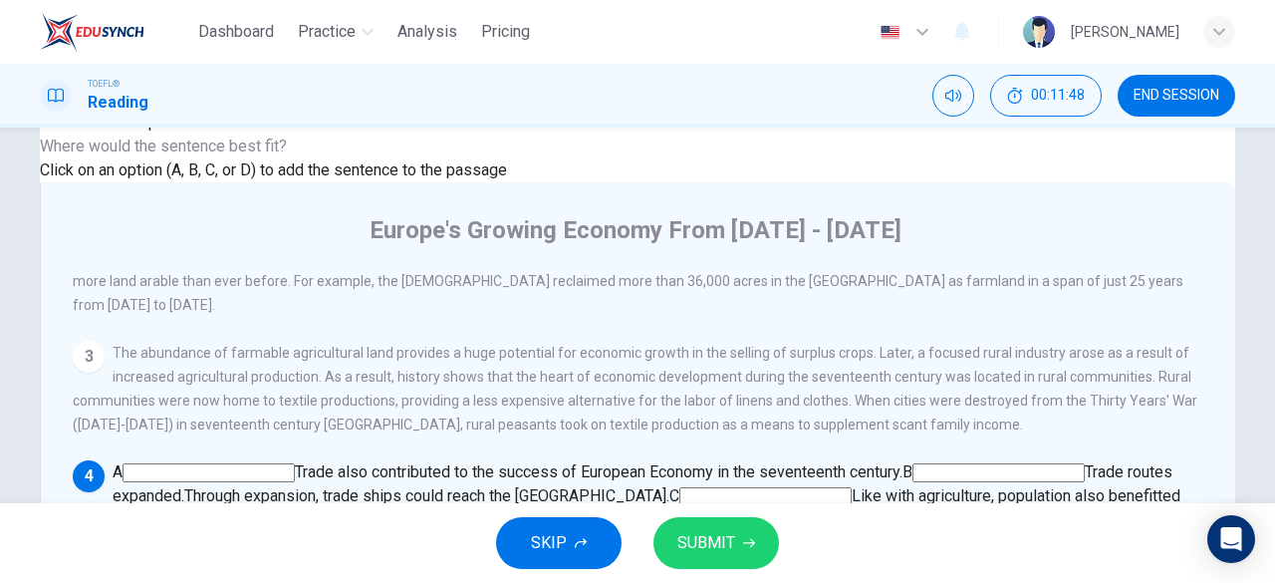
click at [295, 463] on input at bounding box center [209, 472] width 172 height 19
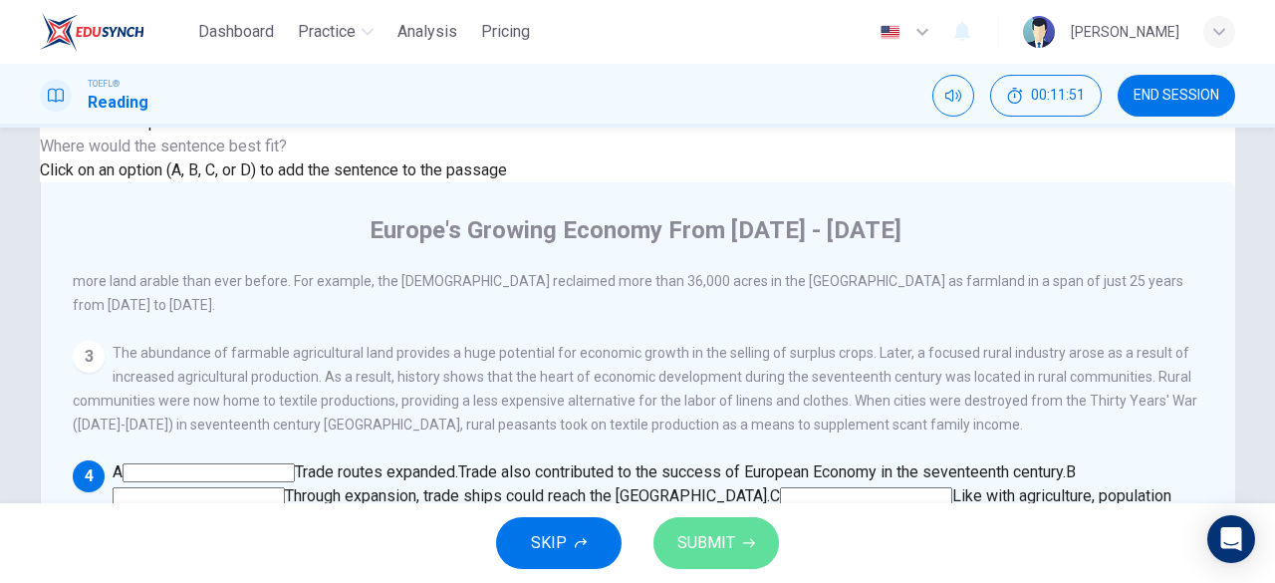
click at [718, 547] on span "SUBMIT" at bounding box center [706, 543] width 58 height 28
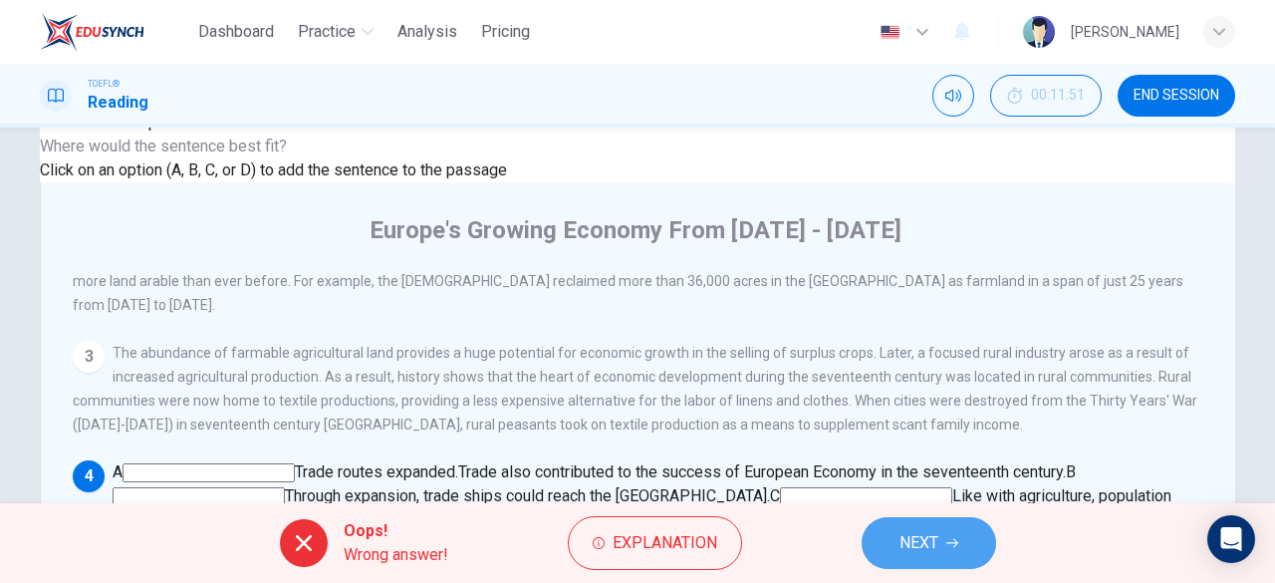
click at [910, 551] on span "NEXT" at bounding box center [918, 543] width 39 height 28
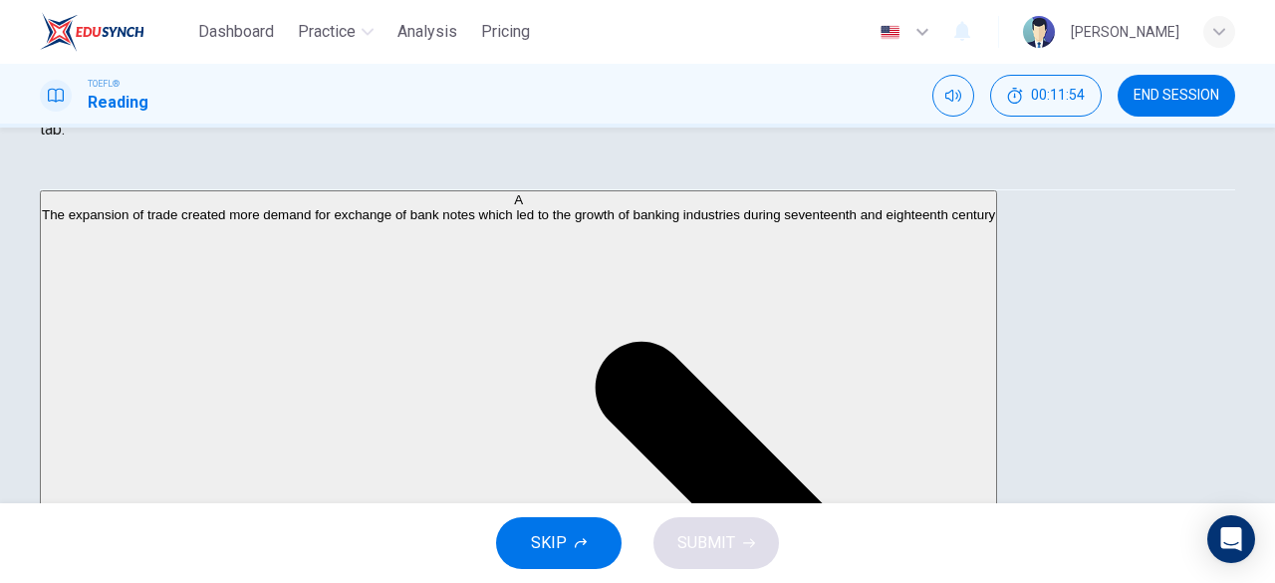
scroll to position [345, 0]
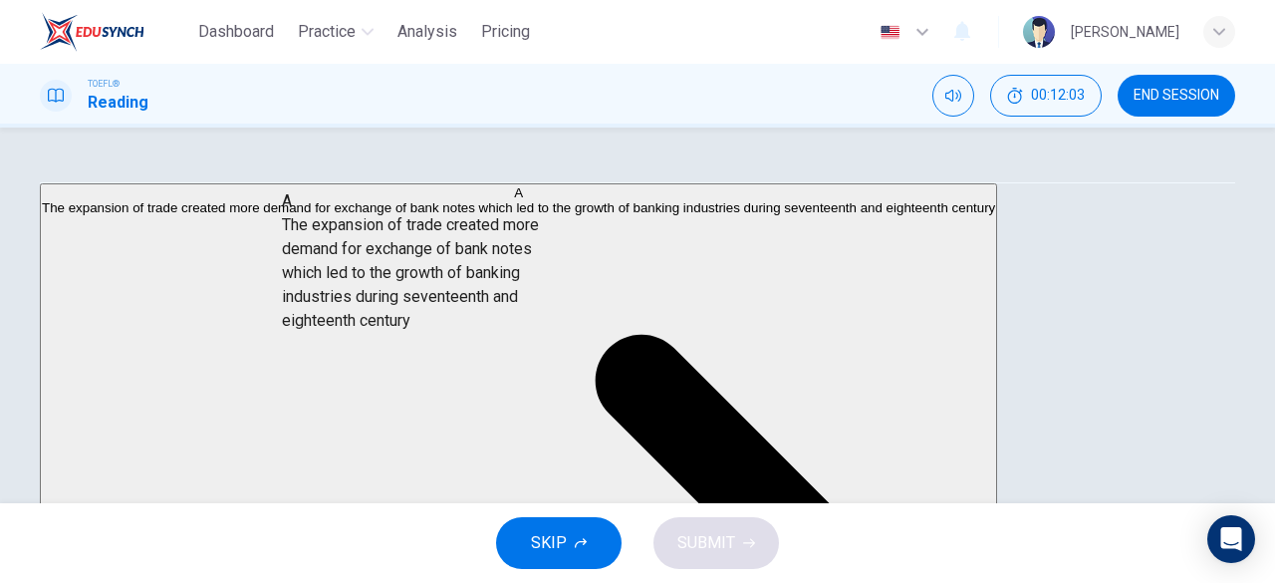
drag, startPoint x: 229, startPoint y: 222, endPoint x: 555, endPoint y: 286, distance: 331.9
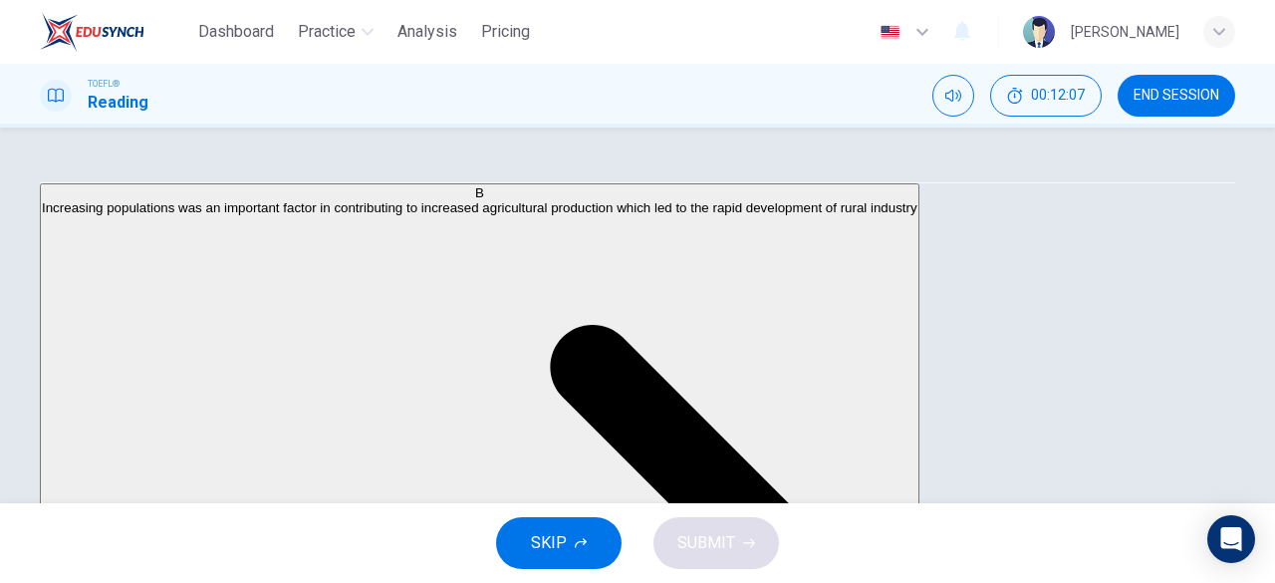
scroll to position [591, 0]
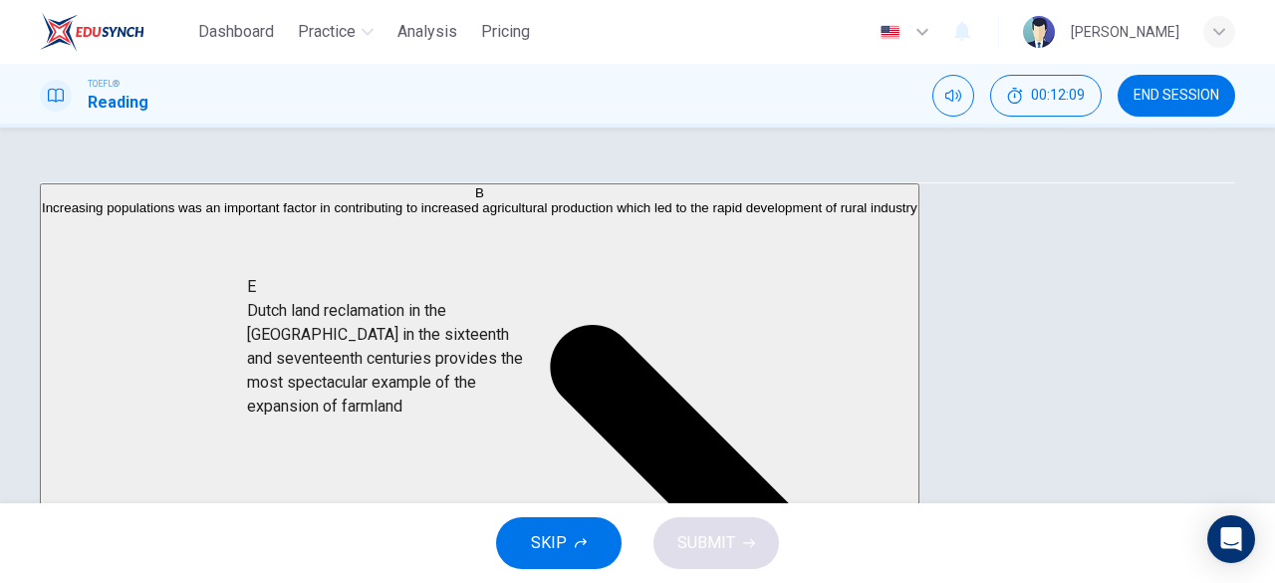
drag, startPoint x: 255, startPoint y: 264, endPoint x: 569, endPoint y: 385, distance: 336.5
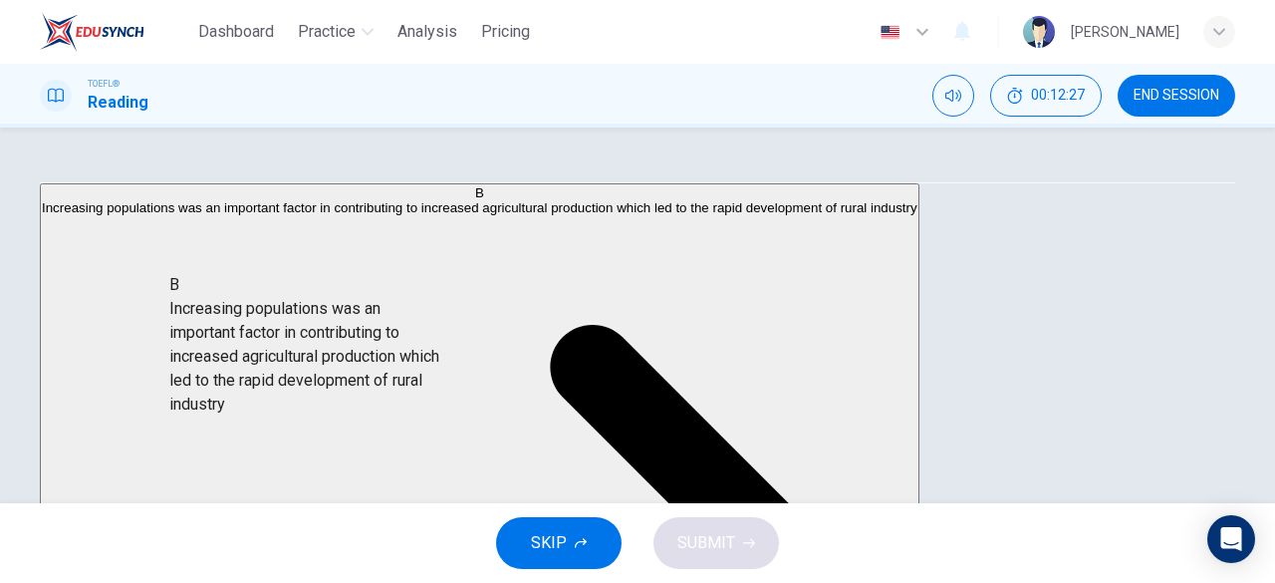
scroll to position [4, 0]
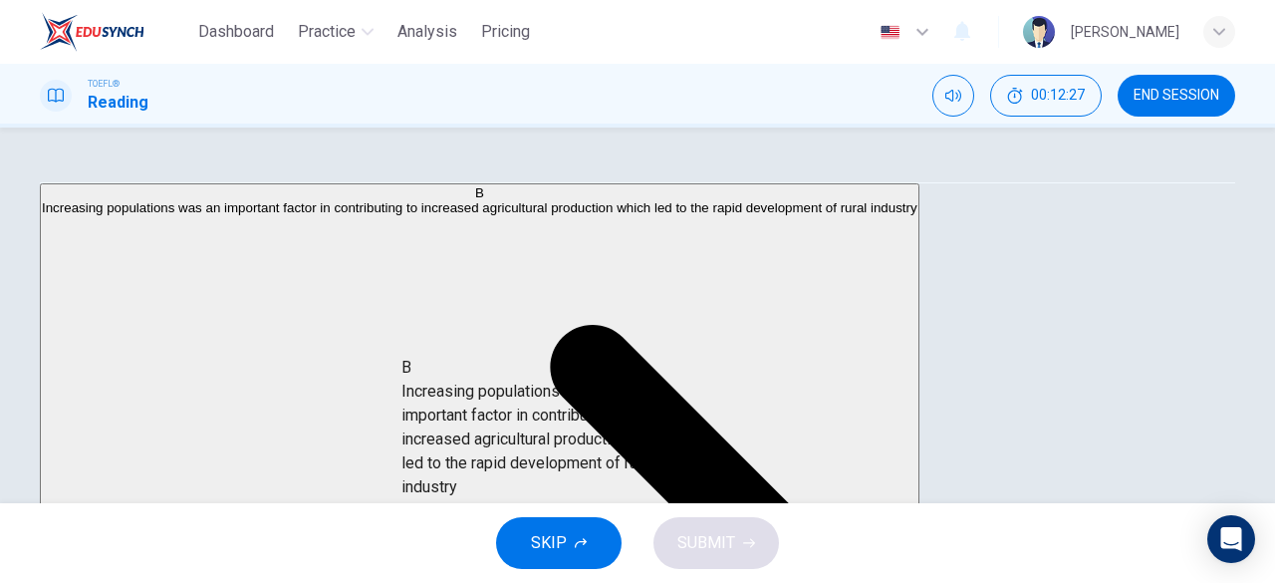
drag, startPoint x: 225, startPoint y: 236, endPoint x: 556, endPoint y: 428, distance: 382.5
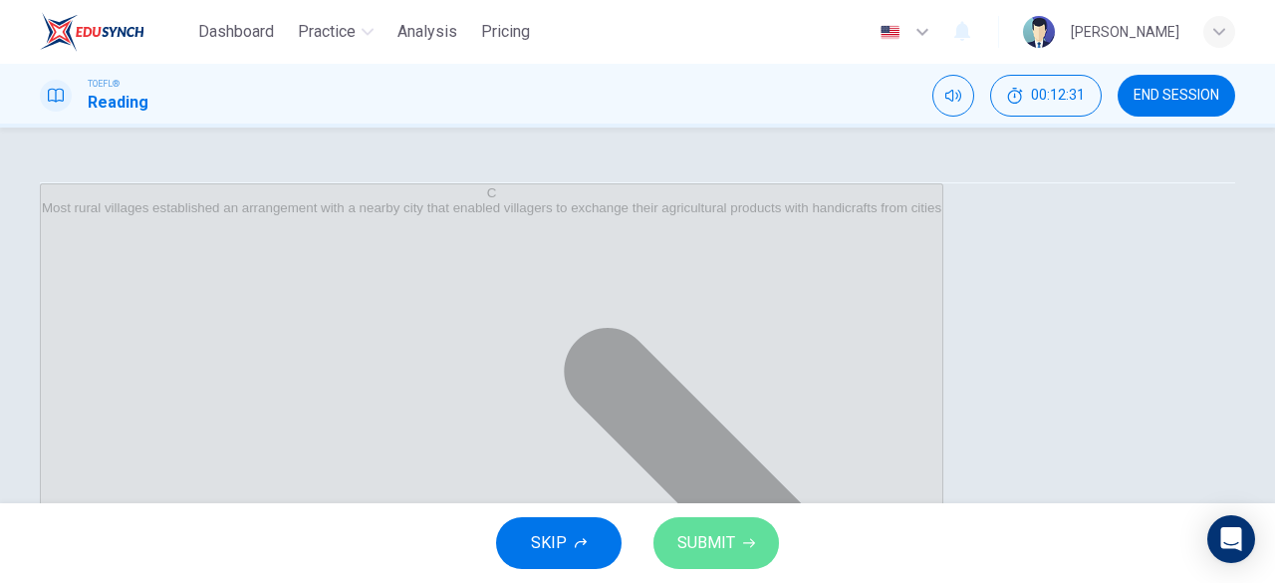
click at [703, 549] on span "SUBMIT" at bounding box center [706, 543] width 58 height 28
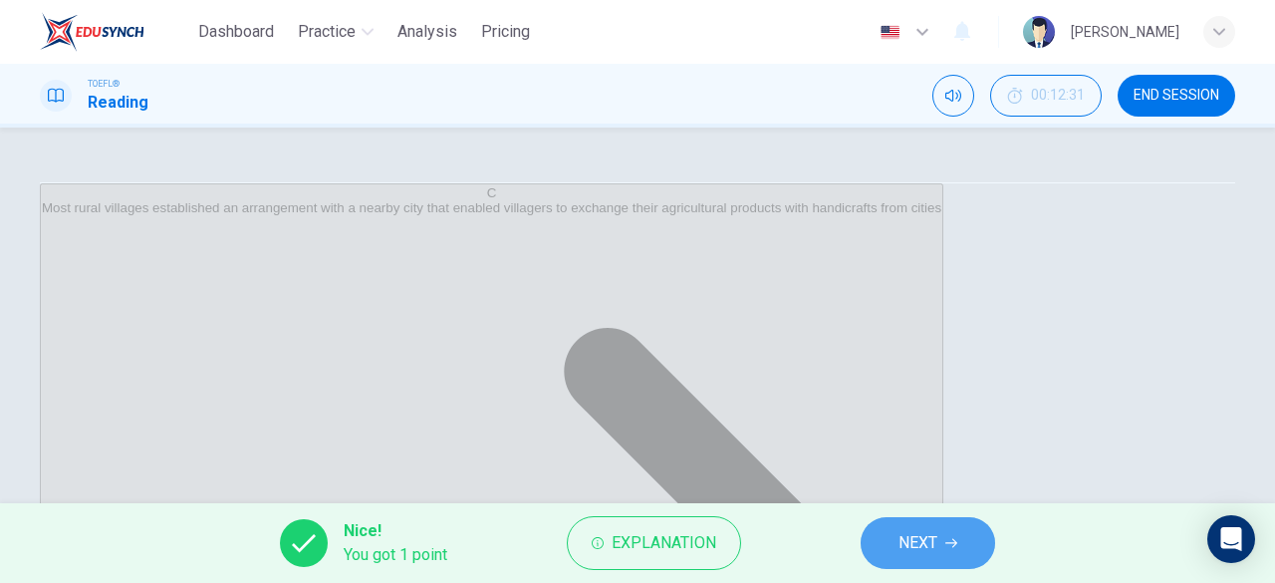
click at [912, 538] on span "NEXT" at bounding box center [918, 543] width 39 height 28
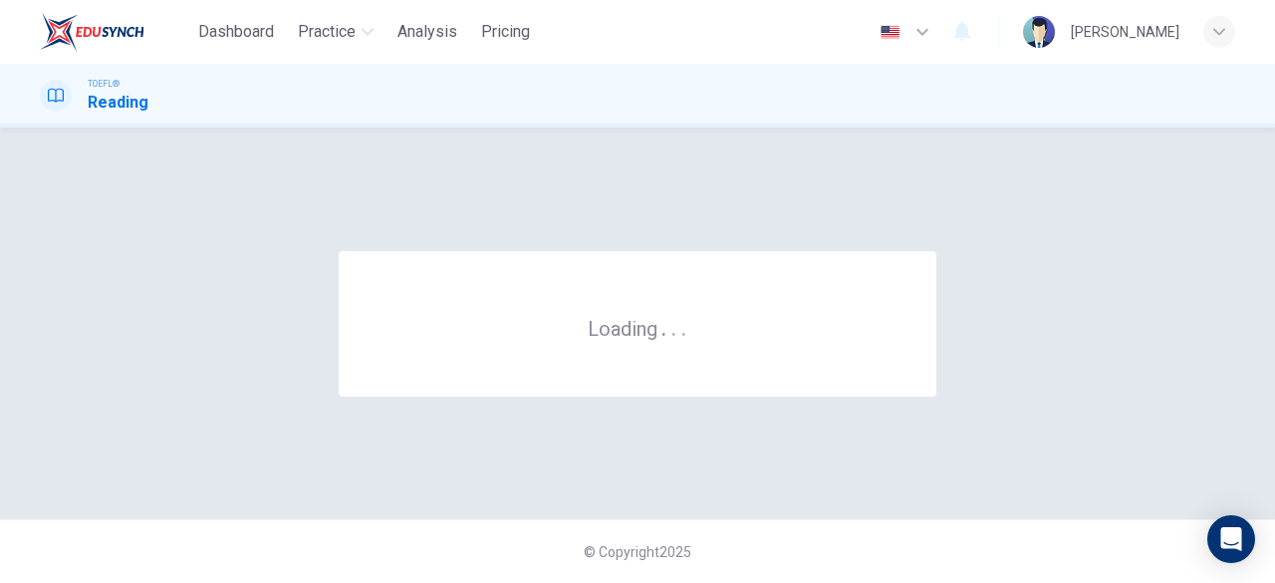
scroll to position [0, 0]
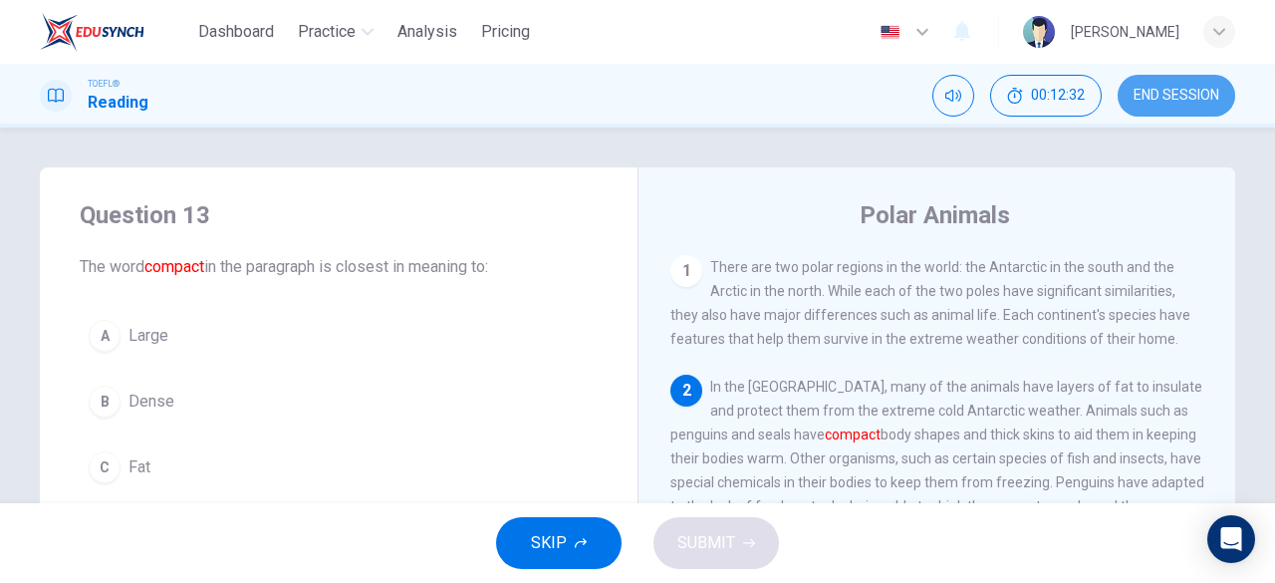
click at [1183, 99] on span "END SESSION" at bounding box center [1177, 96] width 86 height 16
